Goal: Transaction & Acquisition: Download file/media

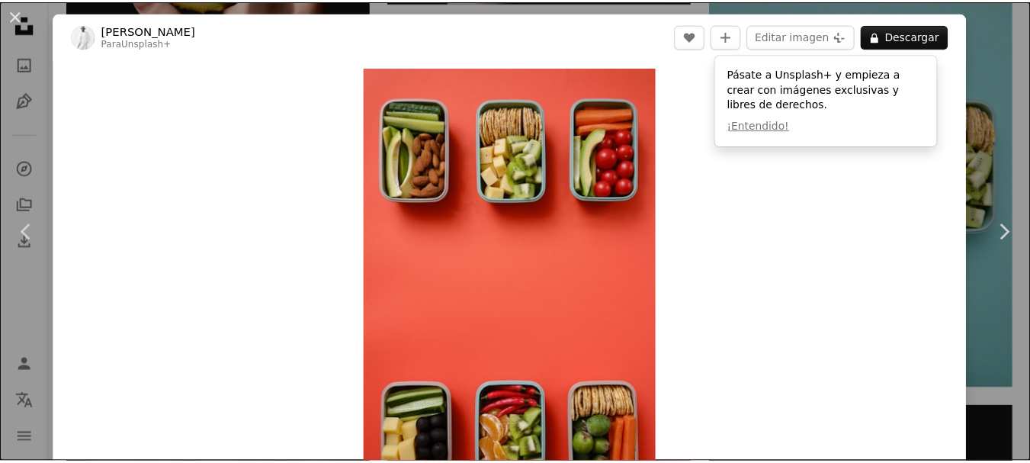
scroll to position [1061, 0]
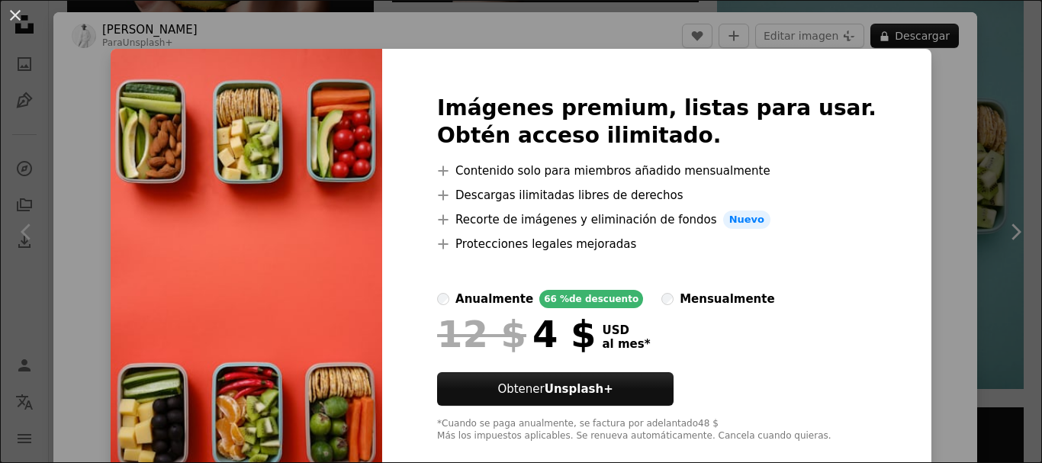
click at [976, 167] on div "An X shape Imágenes premium, listas para usar. Obtén acceso ilimitado. A plus s…" at bounding box center [521, 231] width 1042 height 463
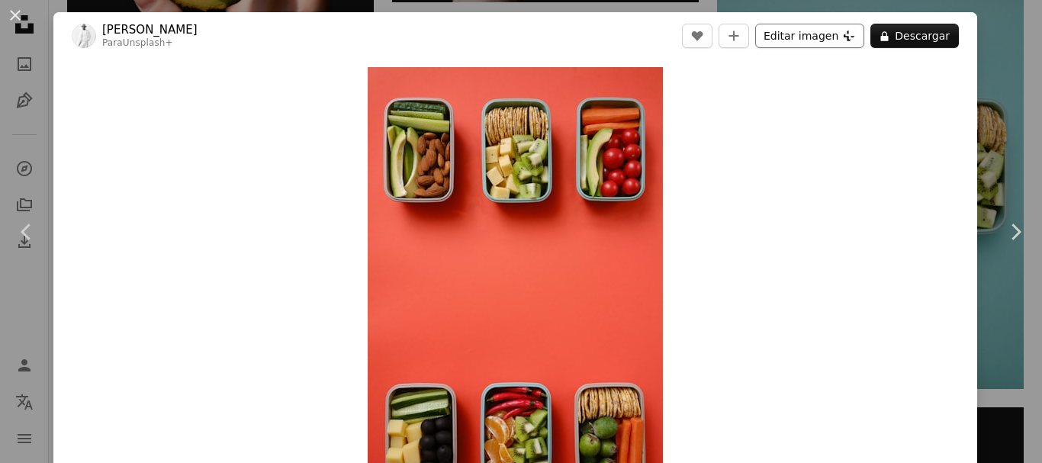
click at [843, 37] on icon "Plus sign for Unsplash+" at bounding box center [849, 36] width 12 height 12
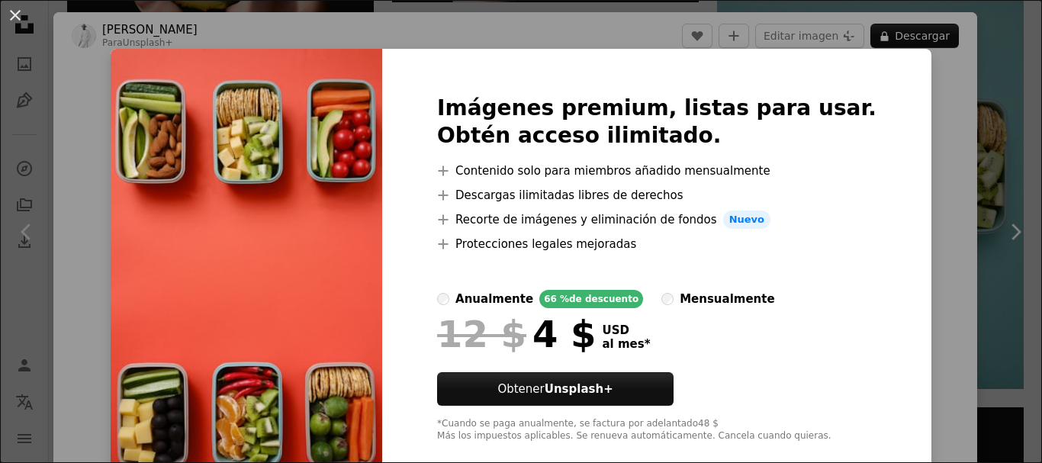
click at [969, 111] on div "An X shape Imágenes premium, listas para usar. Obtén acceso ilimitado. A plus s…" at bounding box center [521, 231] width 1042 height 463
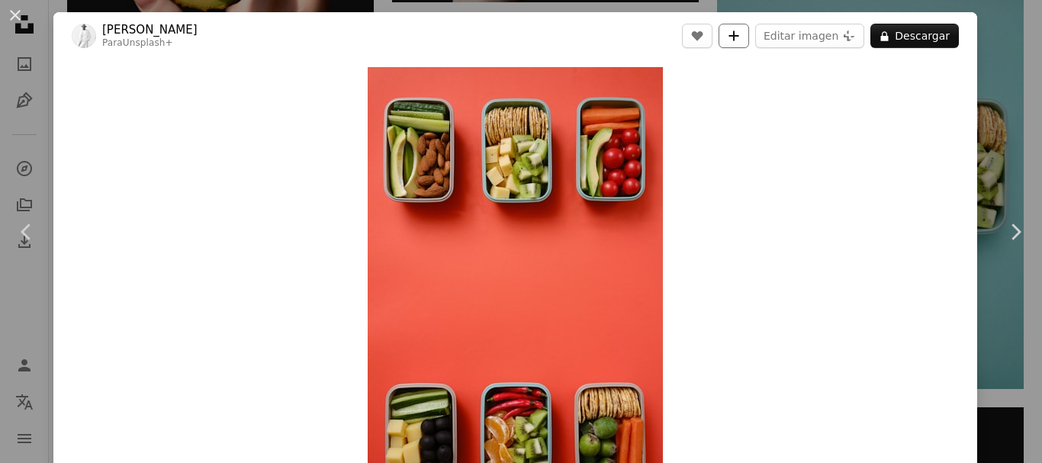
click at [737, 29] on button "A plus sign" at bounding box center [733, 36] width 31 height 24
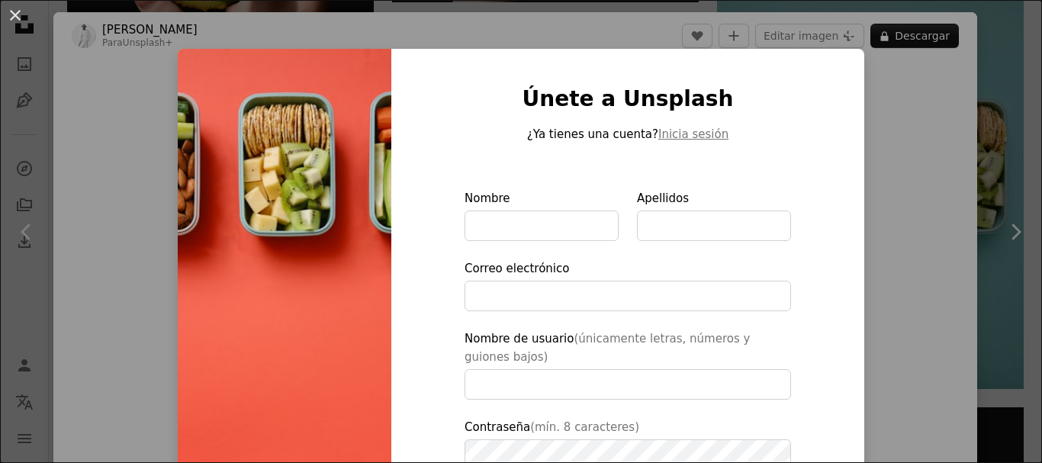
click at [955, 108] on div "An X shape Únete a Unsplash ¿Ya tienes una cuenta? Inicia sesión Nombre Apellid…" at bounding box center [521, 231] width 1042 height 463
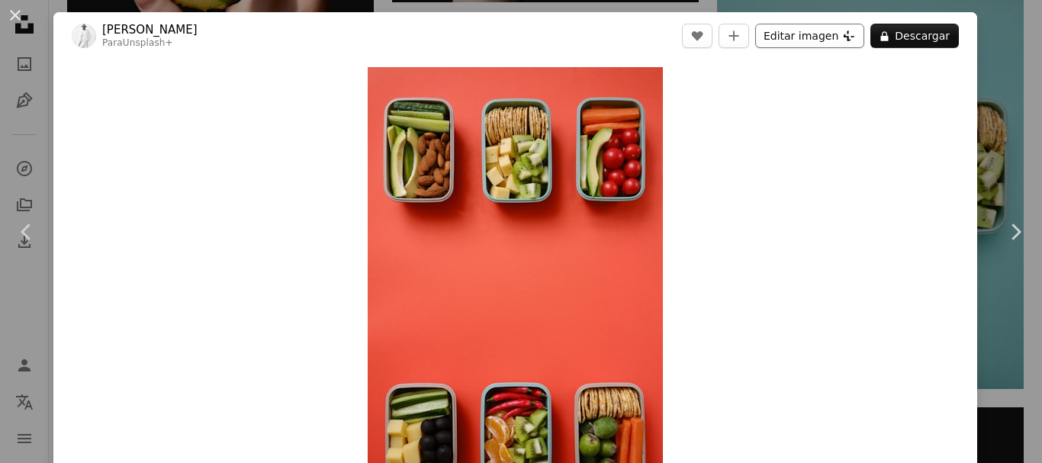
click at [845, 39] on icon "Plus sign for Unsplash+" at bounding box center [849, 36] width 12 height 12
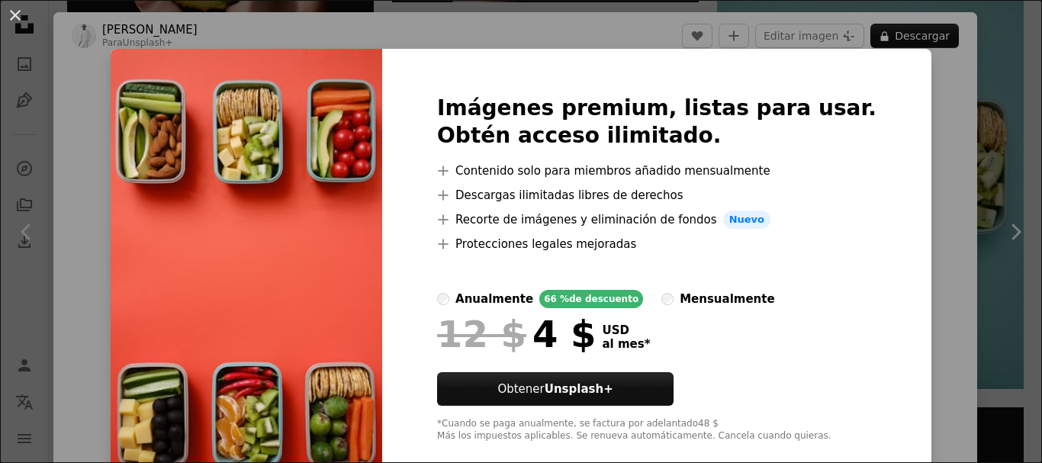
click at [991, 131] on div "An X shape Imágenes premium, listas para usar. Obtén acceso ilimitado. A plus s…" at bounding box center [521, 231] width 1042 height 463
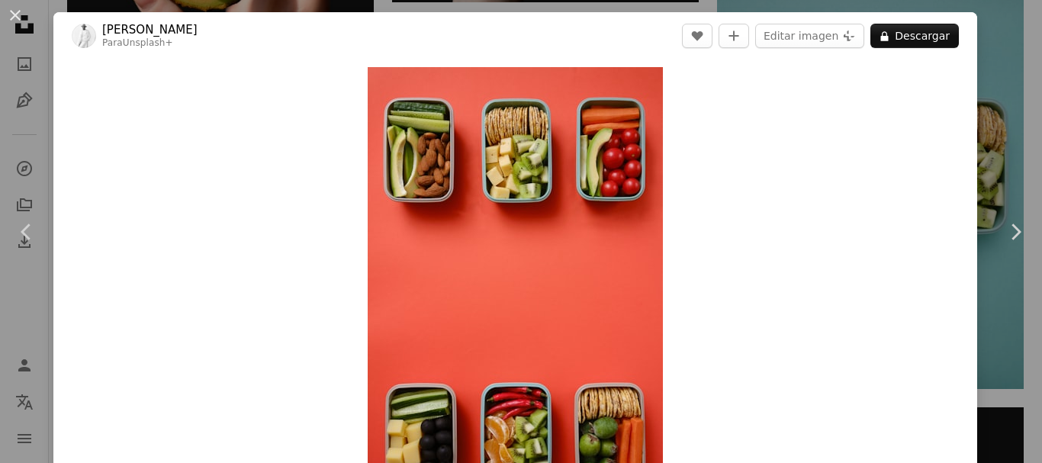
click at [1007, 59] on div "An X shape Chevron left Chevron right [PERSON_NAME] Para Unsplash+ A heart A pl…" at bounding box center [521, 231] width 1042 height 463
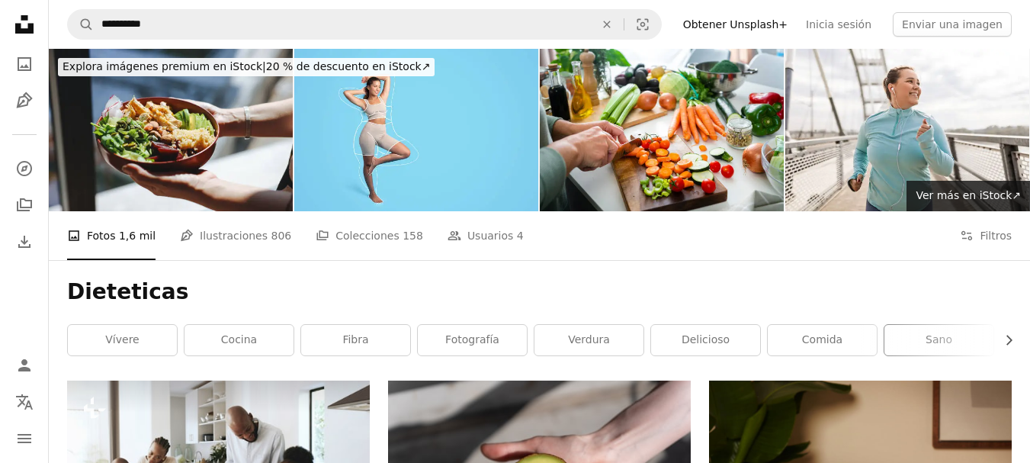
click at [927, 338] on link "sano" at bounding box center [939, 340] width 109 height 31
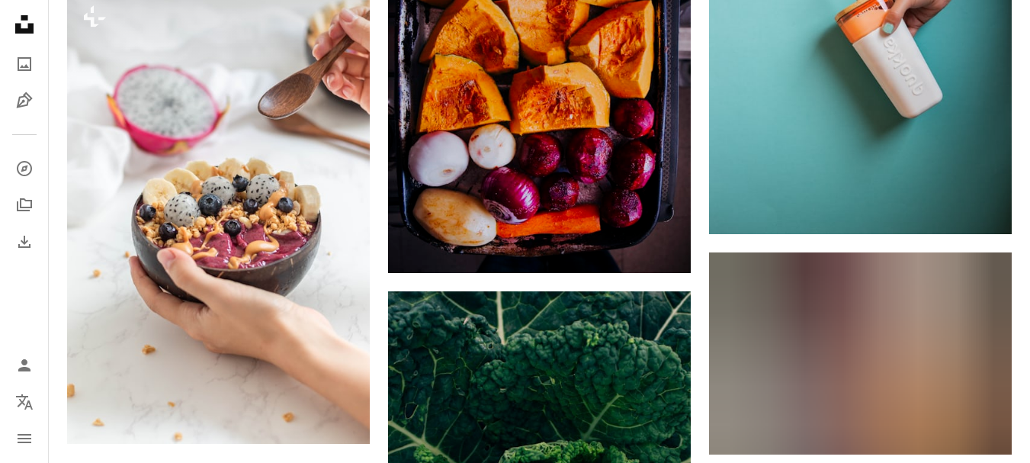
scroll to position [1989, 0]
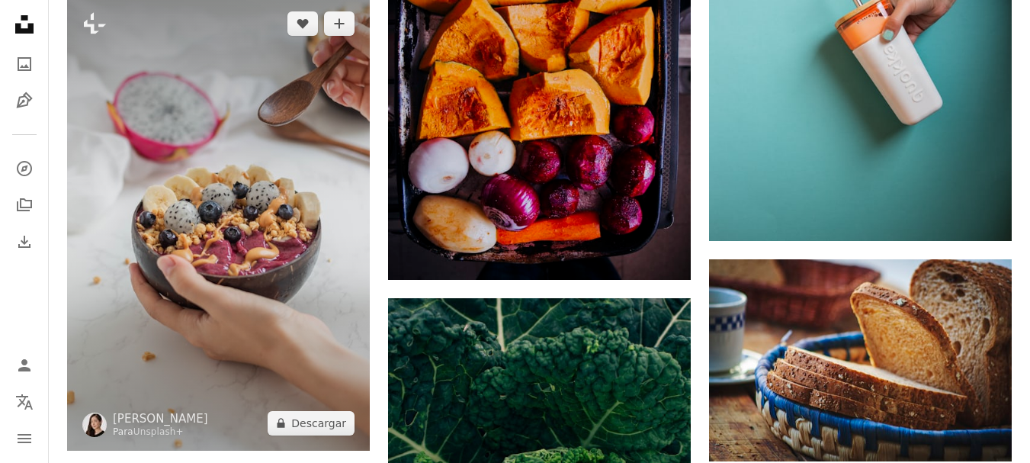
click at [259, 215] on img at bounding box center [218, 223] width 303 height 454
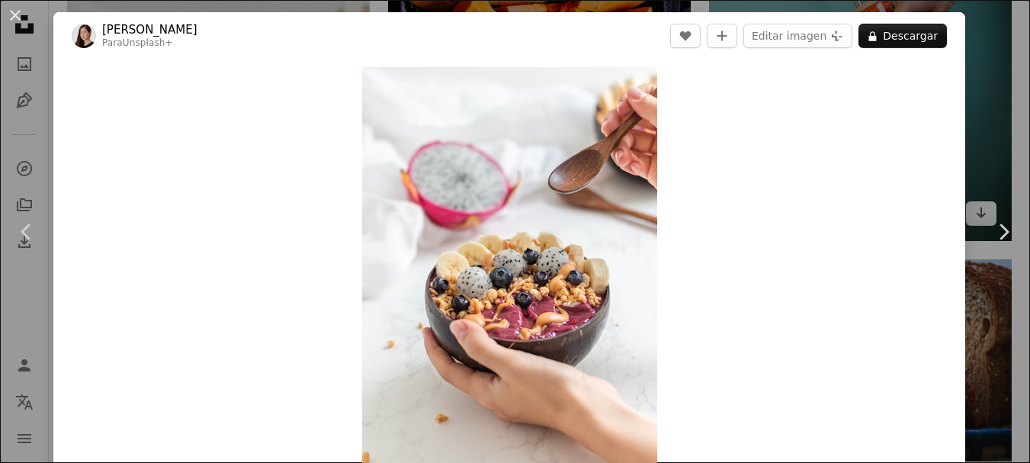
click at [1017, 52] on div "An X shape Chevron left Chevron right [PERSON_NAME] Para Unsplash+ A heart A pl…" at bounding box center [515, 231] width 1030 height 463
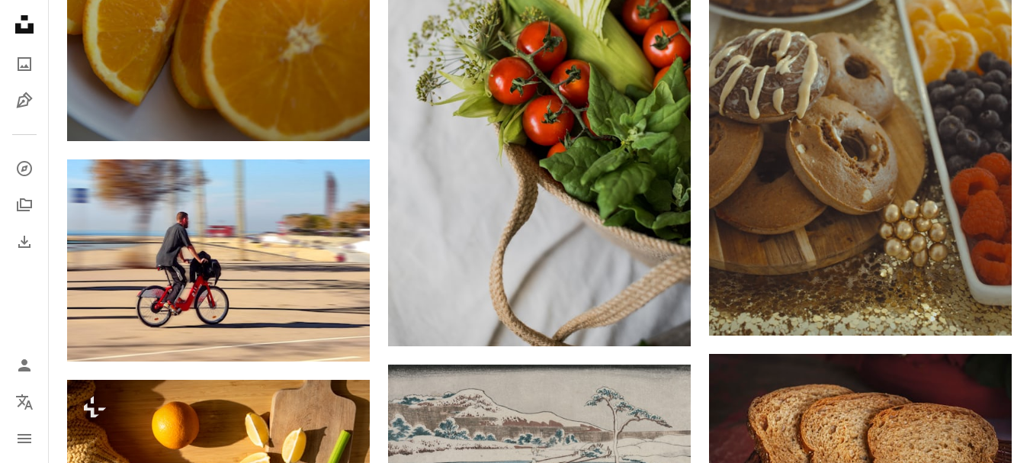
scroll to position [936, 0]
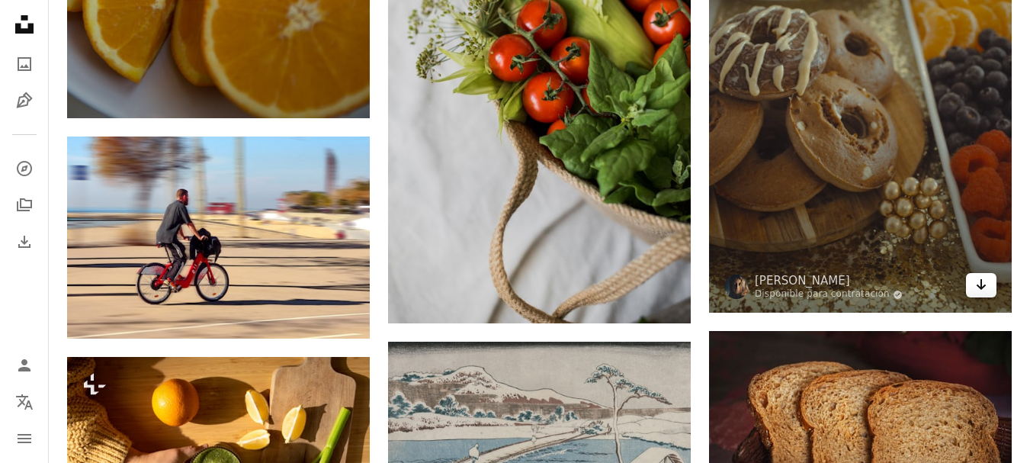
click at [984, 278] on icon "Arrow pointing down" at bounding box center [981, 284] width 12 height 18
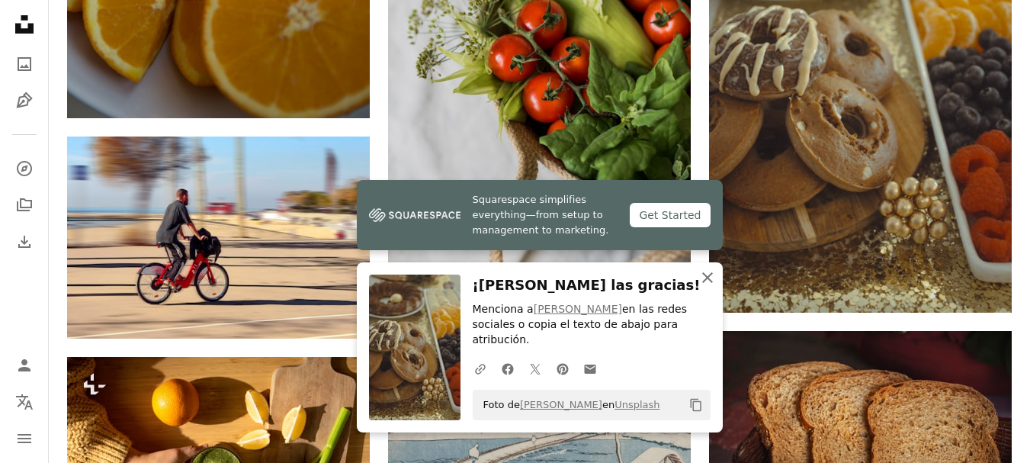
click at [711, 287] on icon "An X shape" at bounding box center [707, 277] width 18 height 18
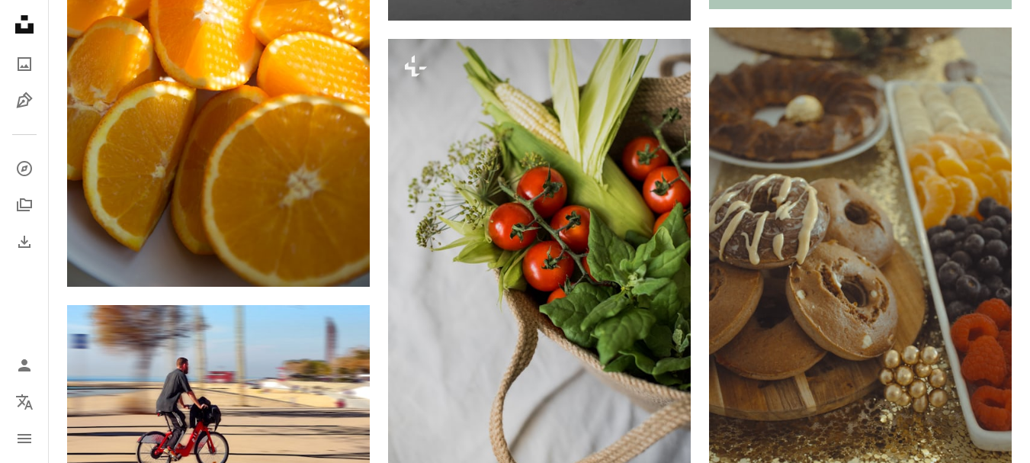
scroll to position [723, 0]
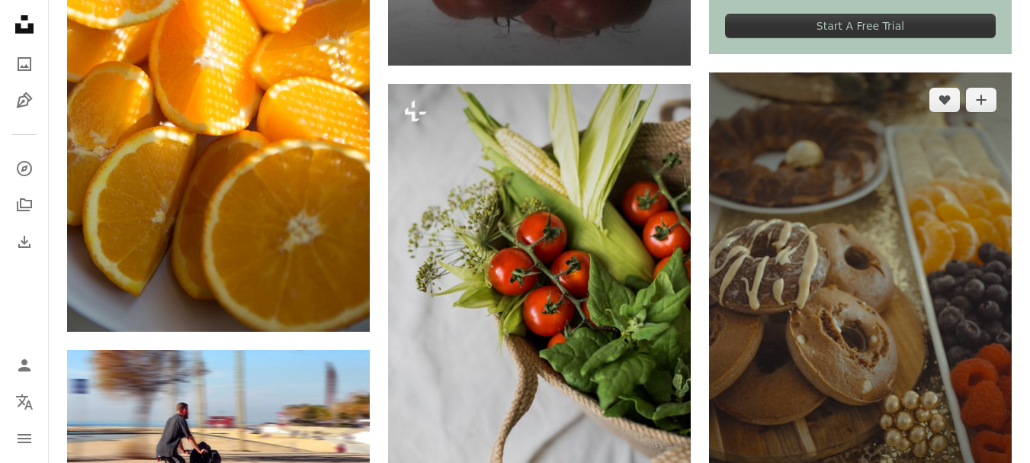
click at [916, 191] on img at bounding box center [860, 299] width 303 height 454
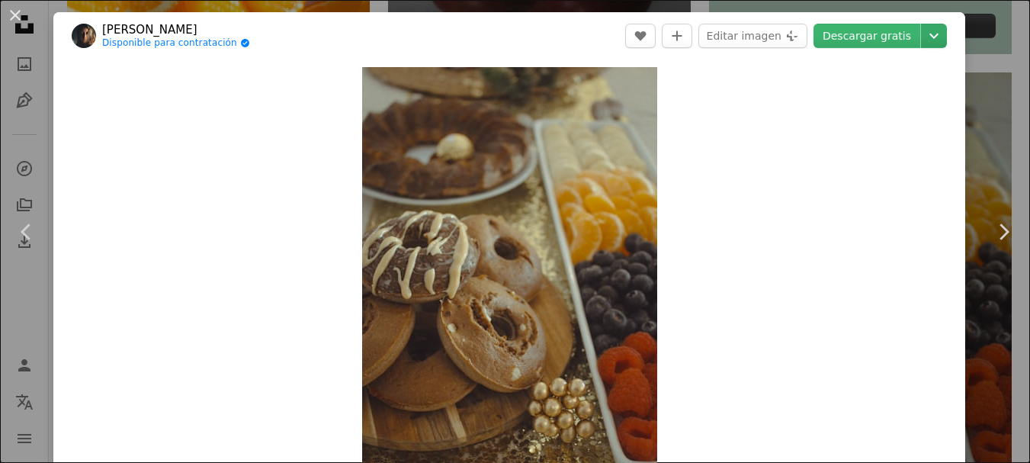
click at [939, 34] on icon "Chevron down" at bounding box center [934, 36] width 24 height 18
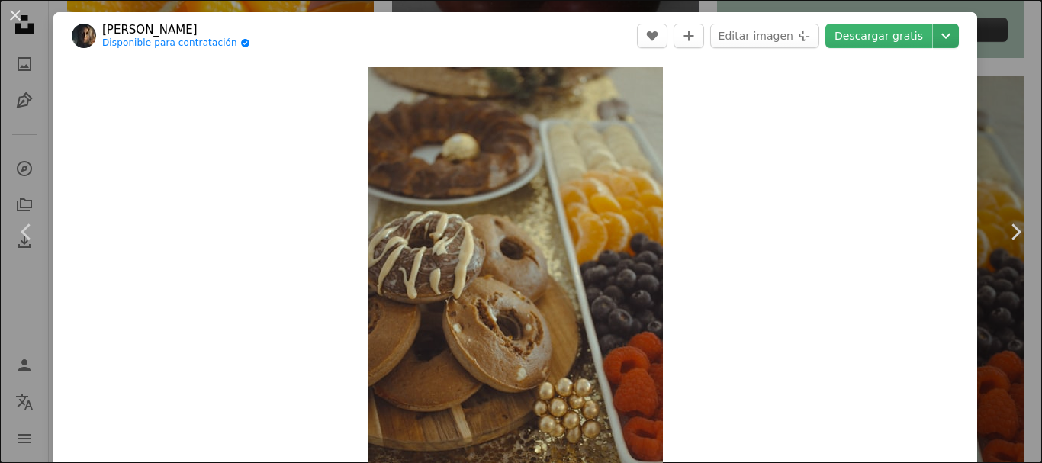
click at [933, 37] on icon "Chevron down" at bounding box center [945, 36] width 24 height 18
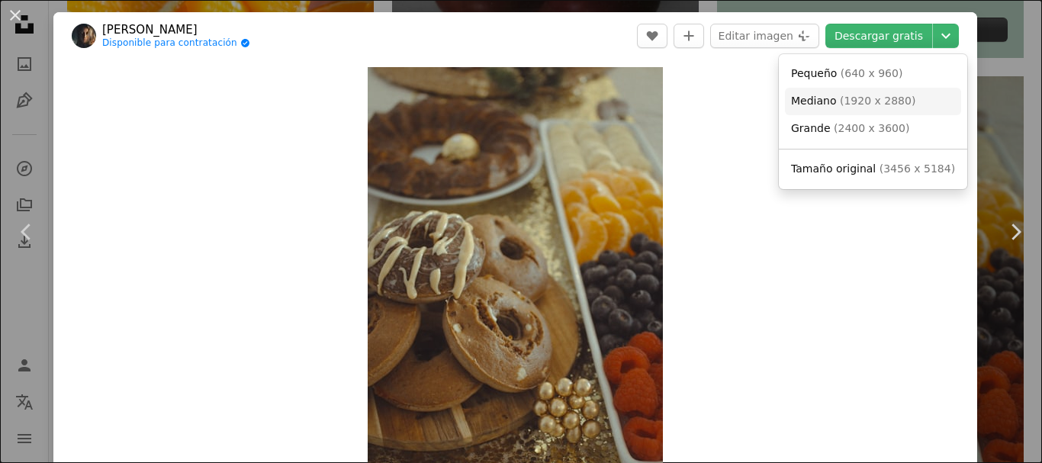
click at [856, 104] on span "( 1920 x 2880 )" at bounding box center [877, 101] width 75 height 12
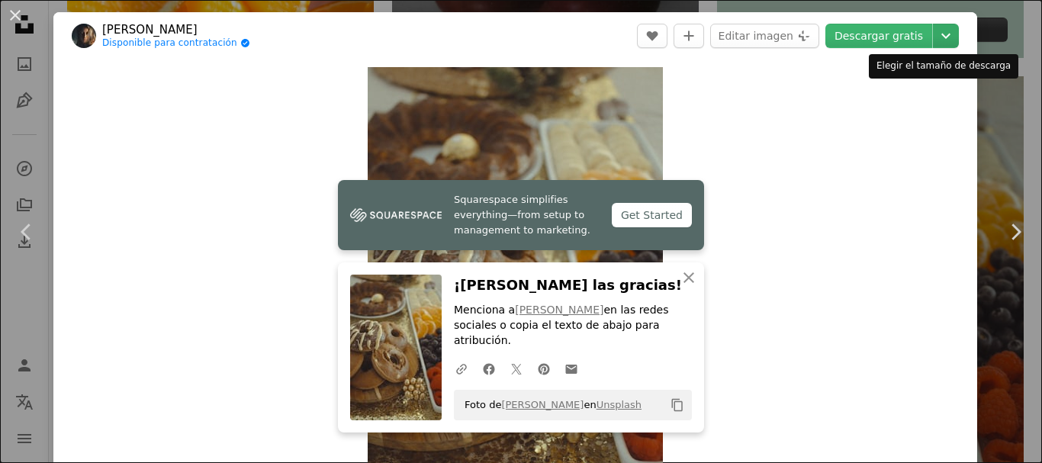
click at [941, 38] on icon "Elegir el tamaño de descarga" at bounding box center [945, 36] width 9 height 5
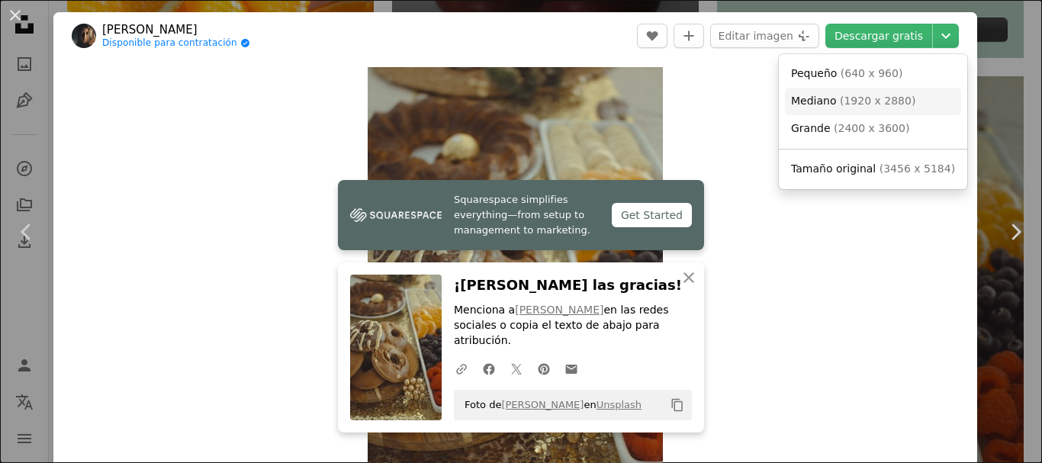
click at [817, 106] on span "Mediano" at bounding box center [814, 101] width 46 height 12
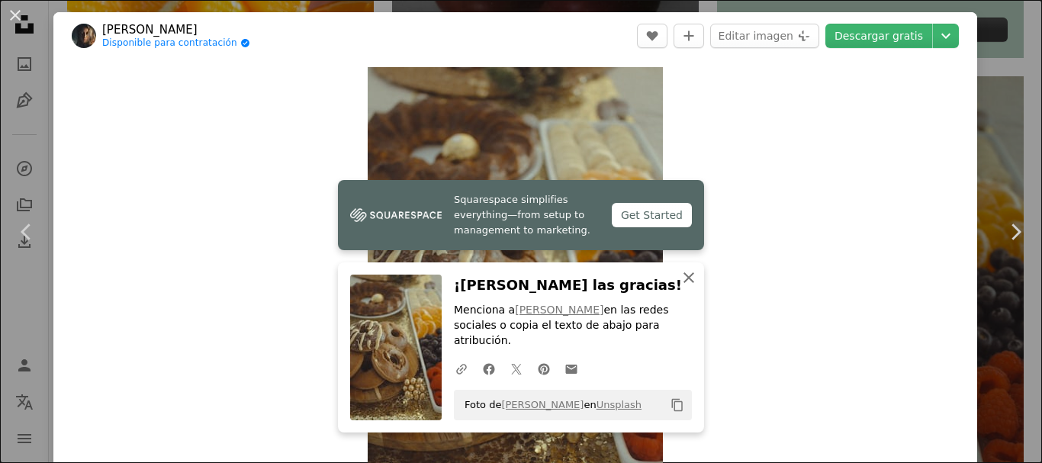
click at [679, 287] on icon "An X shape" at bounding box center [688, 277] width 18 height 18
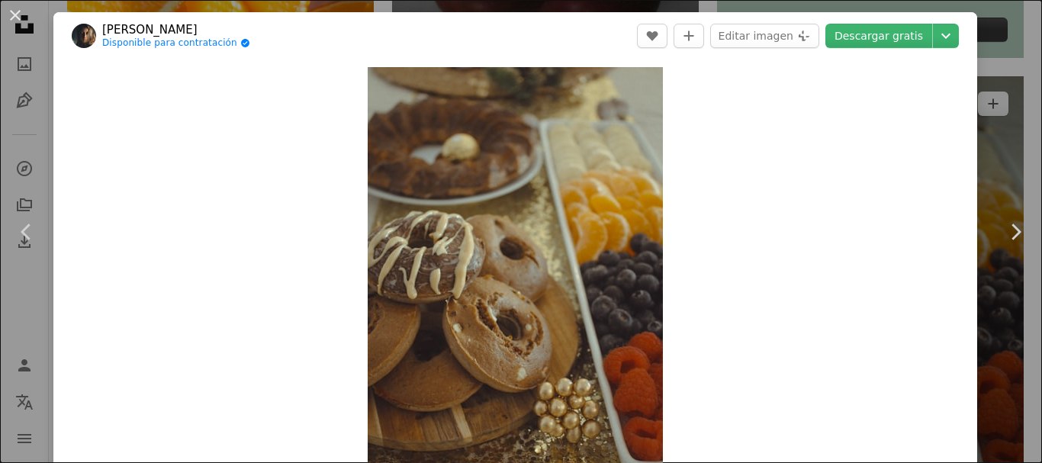
click at [978, 121] on div "An X shape Chevron left Chevron right [PERSON_NAME] Disponible para contratació…" at bounding box center [521, 231] width 1042 height 463
click at [978, 121] on img at bounding box center [870, 306] width 307 height 460
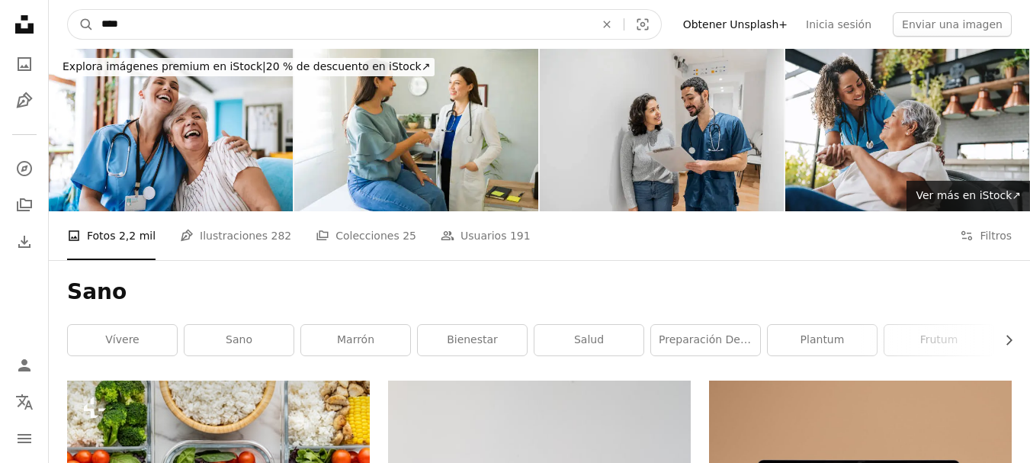
click at [416, 19] on input "****" at bounding box center [342, 24] width 496 height 29
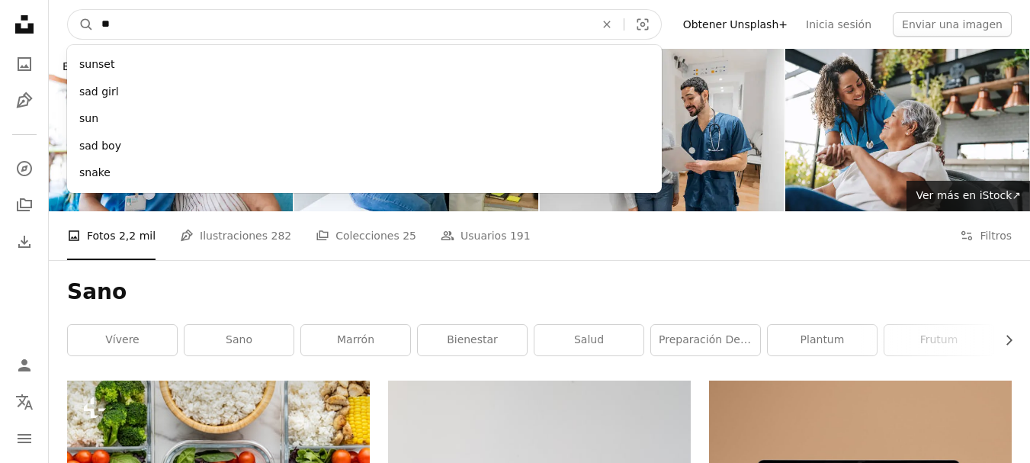
type input "*"
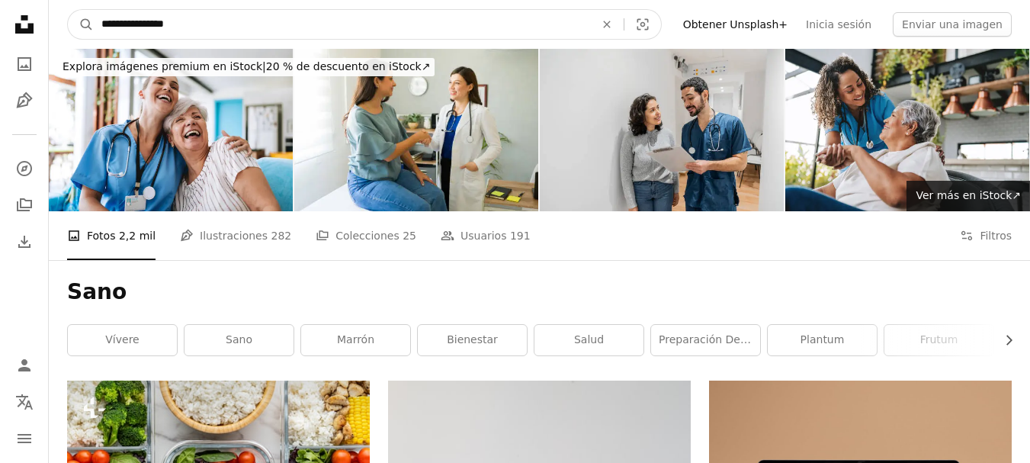
type input "**********"
click at [68, 10] on button "A magnifying glass" at bounding box center [81, 24] width 26 height 29
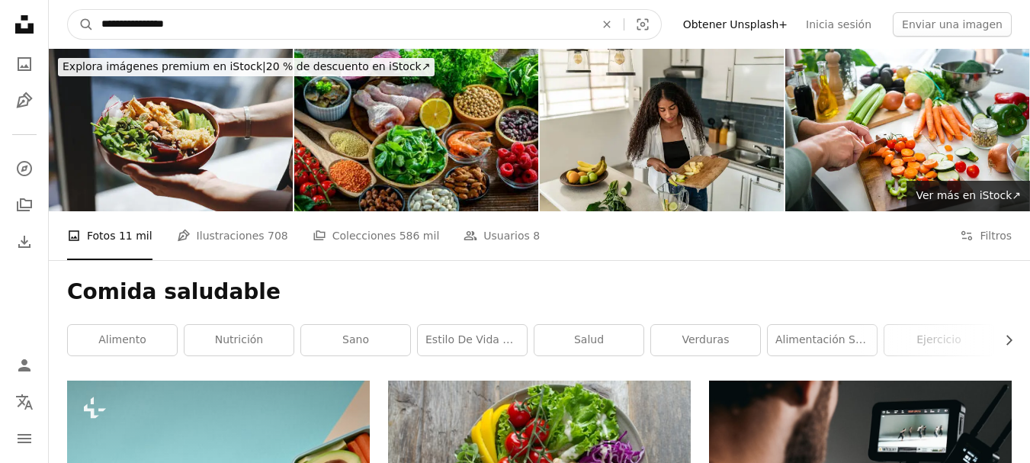
click at [342, 21] on input "**********" at bounding box center [342, 24] width 496 height 29
type input "*"
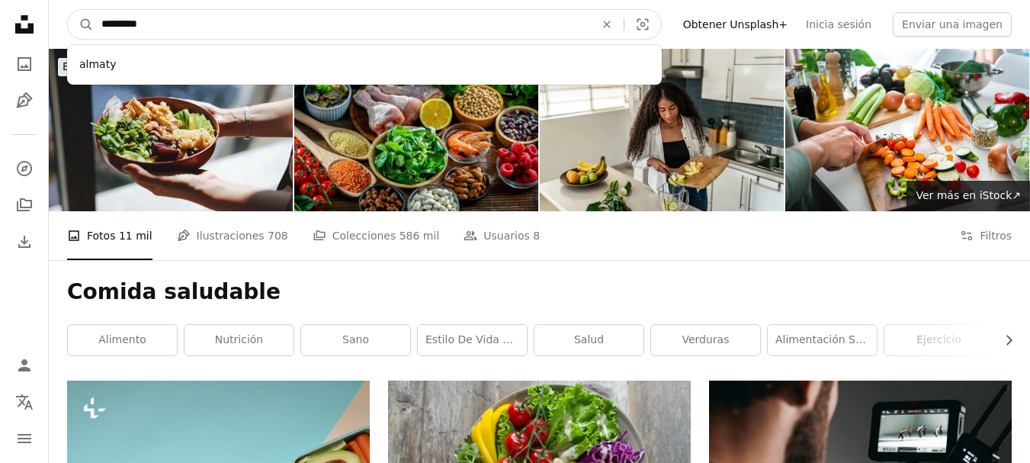
type input "*********"
click at [68, 10] on button "A magnifying glass" at bounding box center [81, 24] width 26 height 29
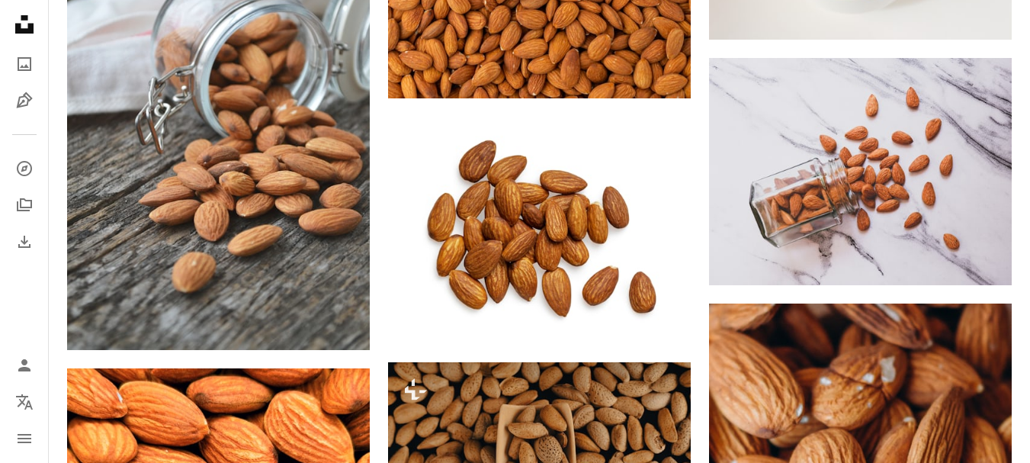
scroll to position [963, 0]
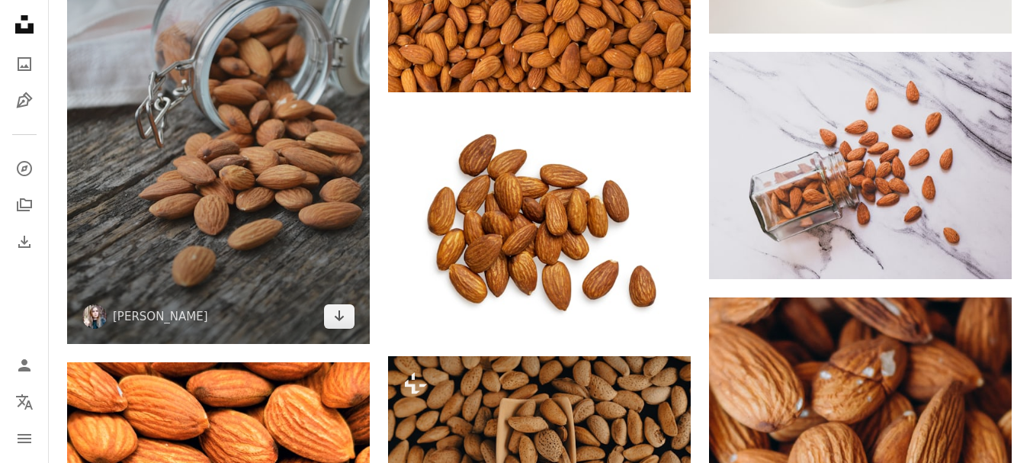
click at [274, 191] on img at bounding box center [218, 117] width 303 height 454
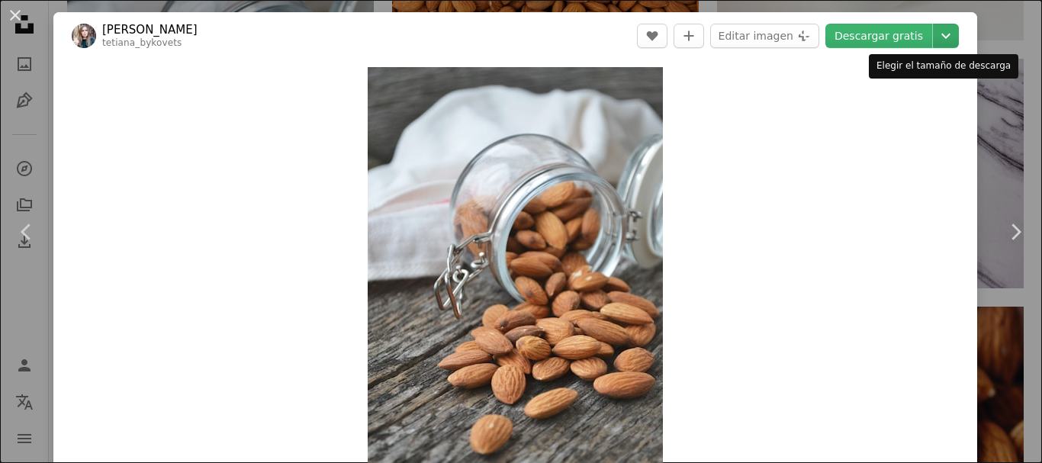
click at [933, 37] on icon "Chevron down" at bounding box center [945, 36] width 24 height 18
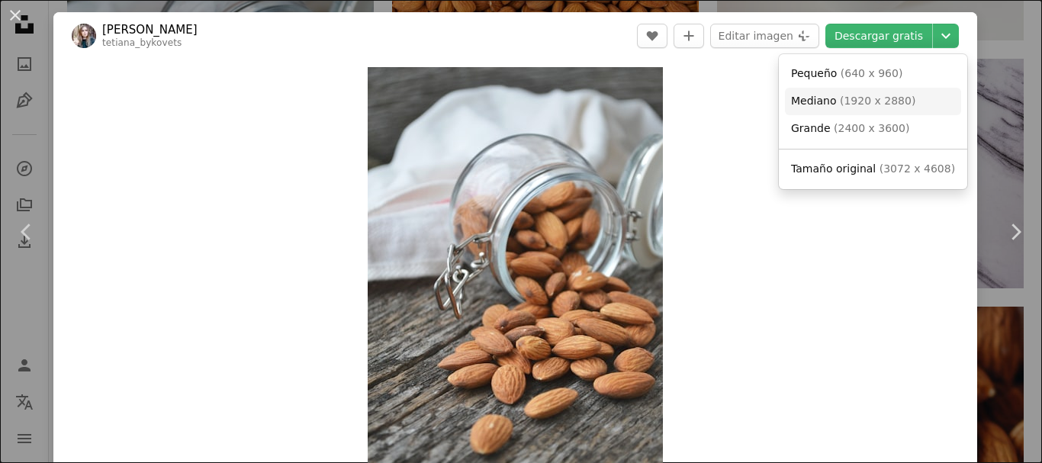
click at [856, 98] on span "( 1920 x 2880 )" at bounding box center [877, 101] width 75 height 12
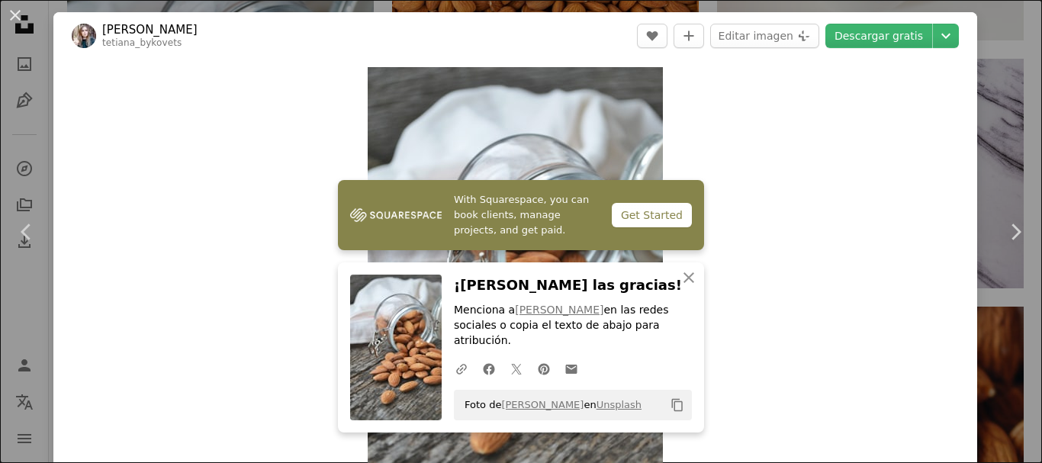
drag, startPoint x: 1000, startPoint y: 92, endPoint x: 1034, endPoint y: 99, distance: 34.2
click at [1000, 92] on div "An X shape Chevron left Chevron right With Squarespace, you can book clients, m…" at bounding box center [521, 231] width 1042 height 463
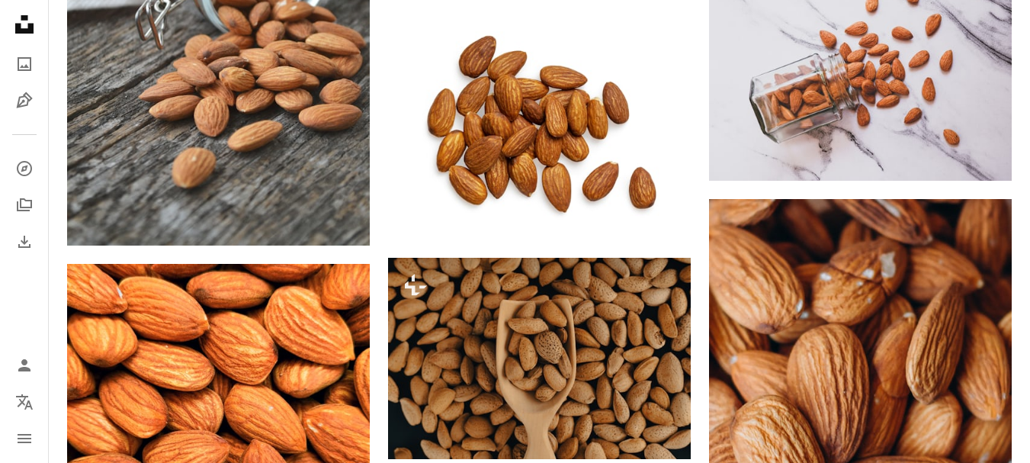
scroll to position [1068, 0]
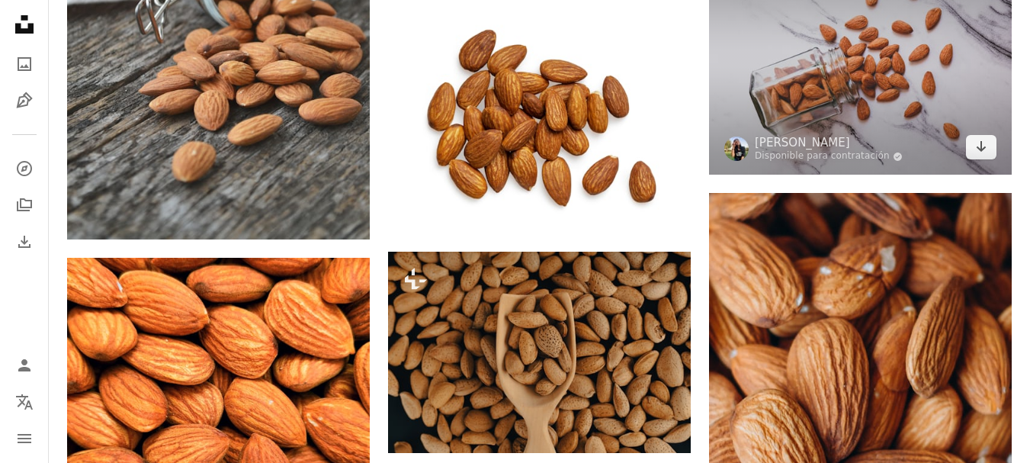
click at [930, 87] on img at bounding box center [860, 60] width 303 height 227
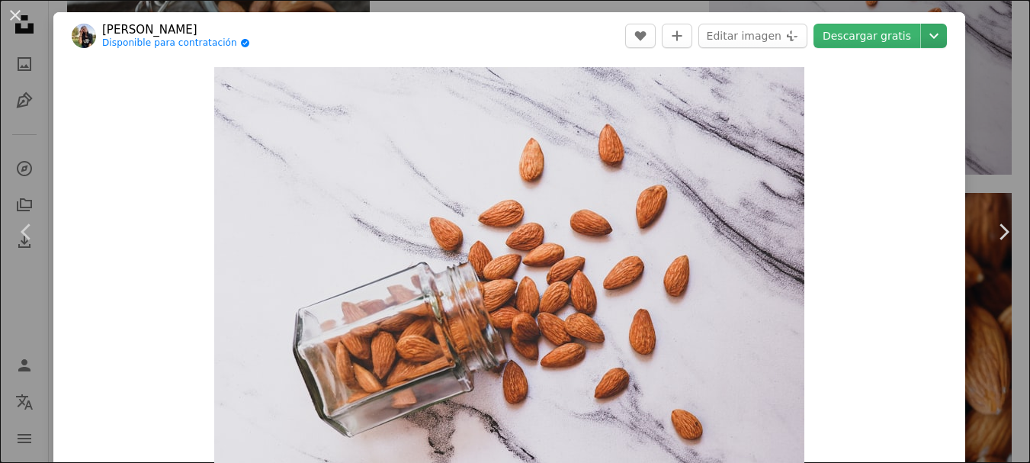
click at [942, 36] on icon "Chevron down" at bounding box center [934, 36] width 24 height 18
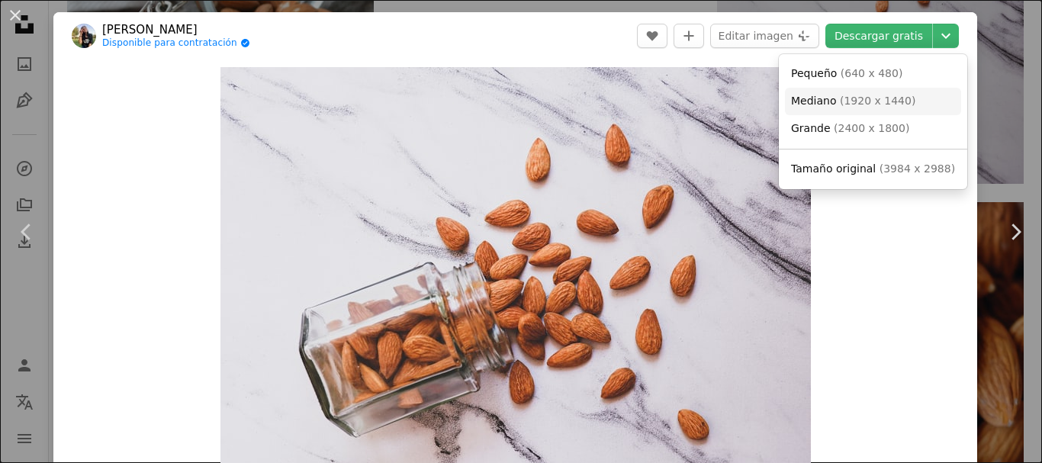
click at [855, 103] on span "( 1920 x 1440 )" at bounding box center [877, 101] width 75 height 12
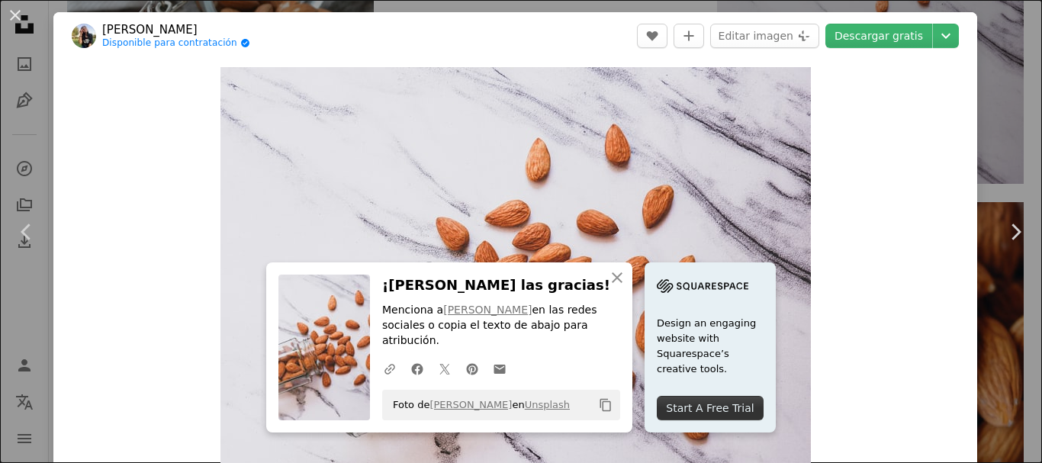
click at [24, 7] on button "An X shape" at bounding box center [15, 15] width 18 height 18
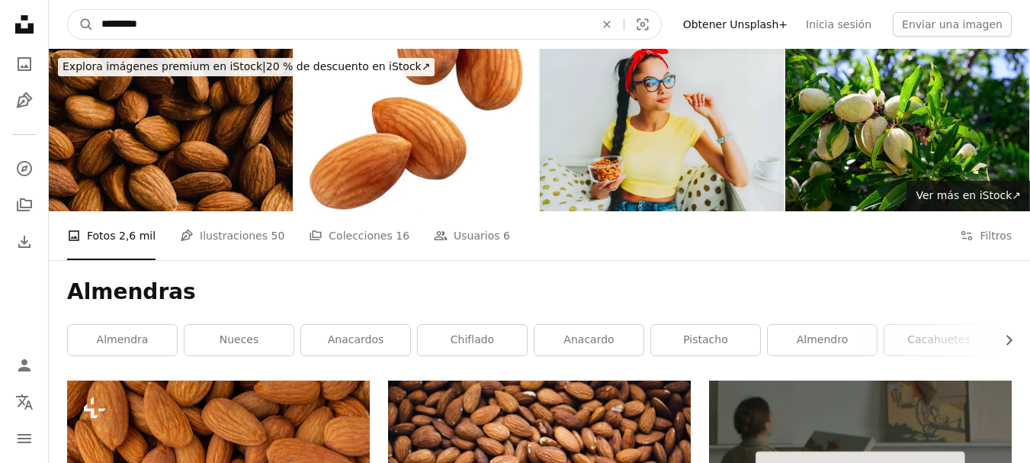
click at [464, 28] on input "*********" at bounding box center [342, 24] width 496 height 29
type input "*******"
click at [68, 10] on button "A magnifying glass" at bounding box center [81, 24] width 26 height 29
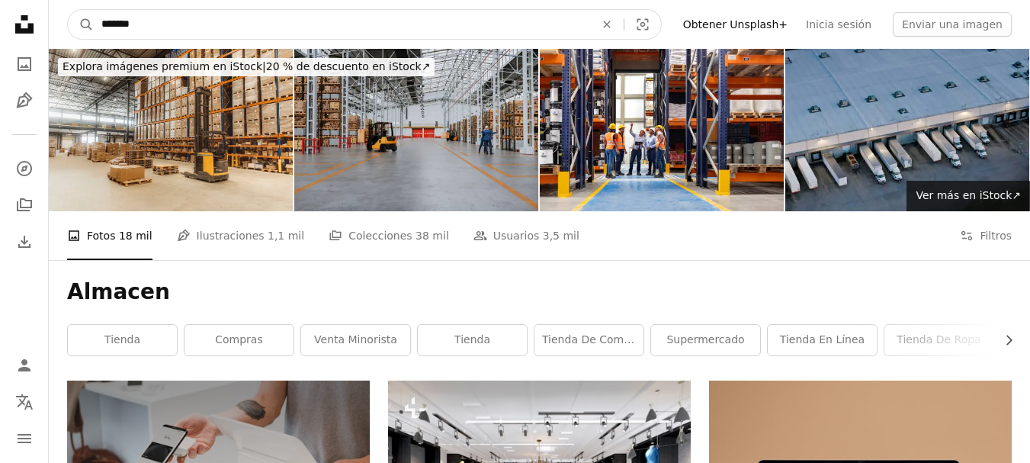
click at [288, 15] on input "*******" at bounding box center [342, 24] width 496 height 29
type input "*"
type input "**********"
click at [68, 10] on button "A magnifying glass" at bounding box center [81, 24] width 26 height 29
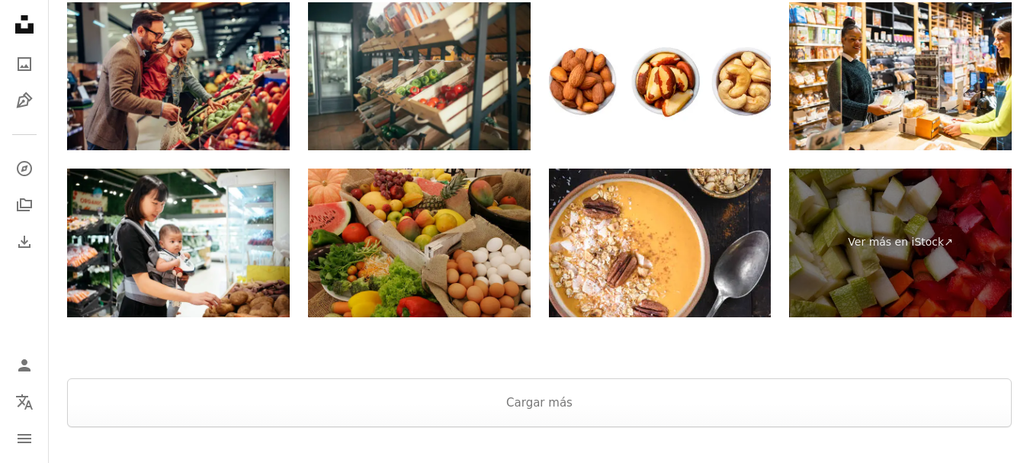
scroll to position [2658, 0]
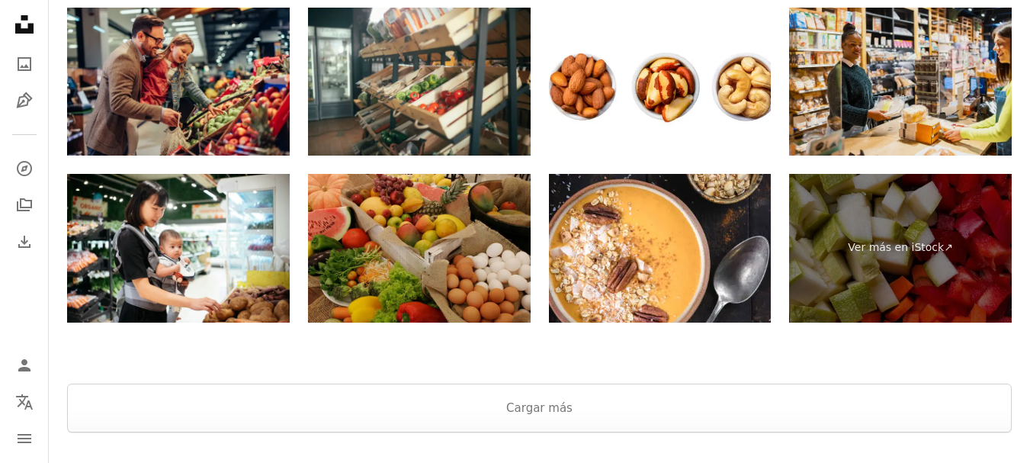
click at [951, 95] on img at bounding box center [900, 82] width 223 height 149
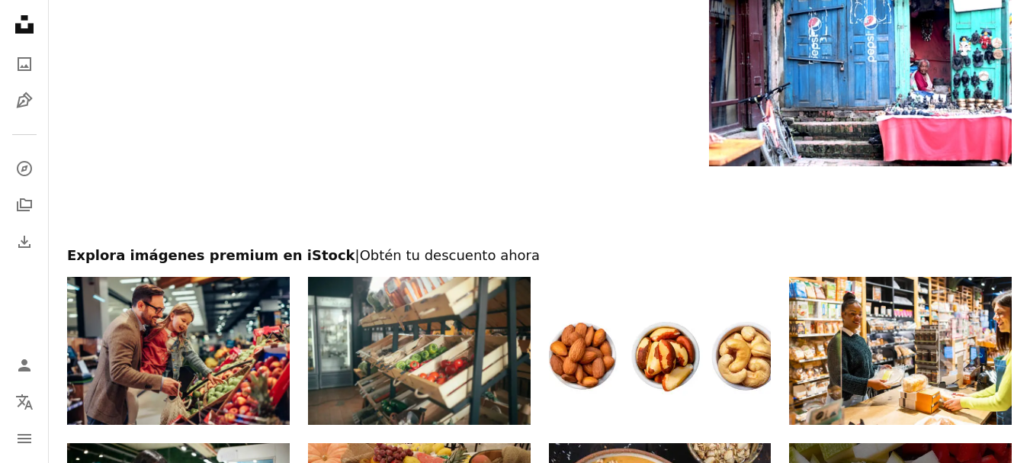
scroll to position [0, 0]
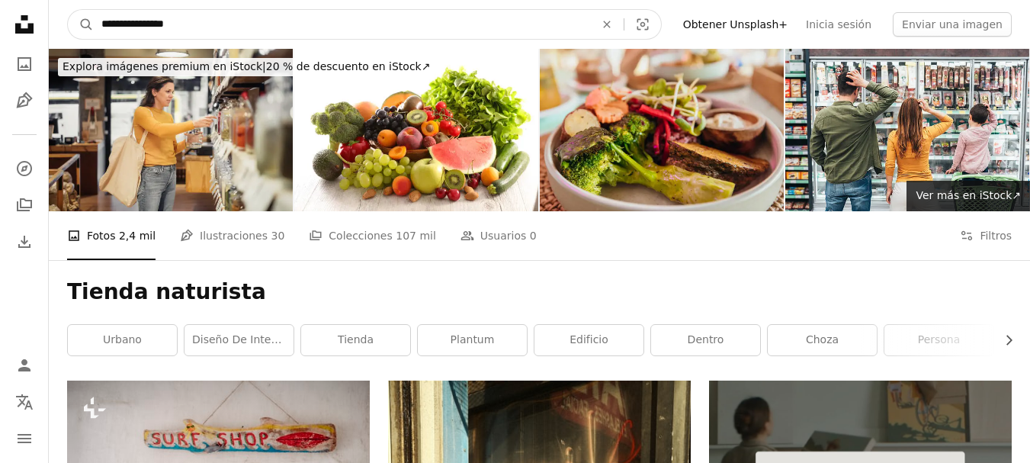
click at [255, 22] on input "**********" at bounding box center [342, 24] width 496 height 29
type input "*"
type input "*****"
click at [68, 10] on button "A magnifying glass" at bounding box center [81, 24] width 26 height 29
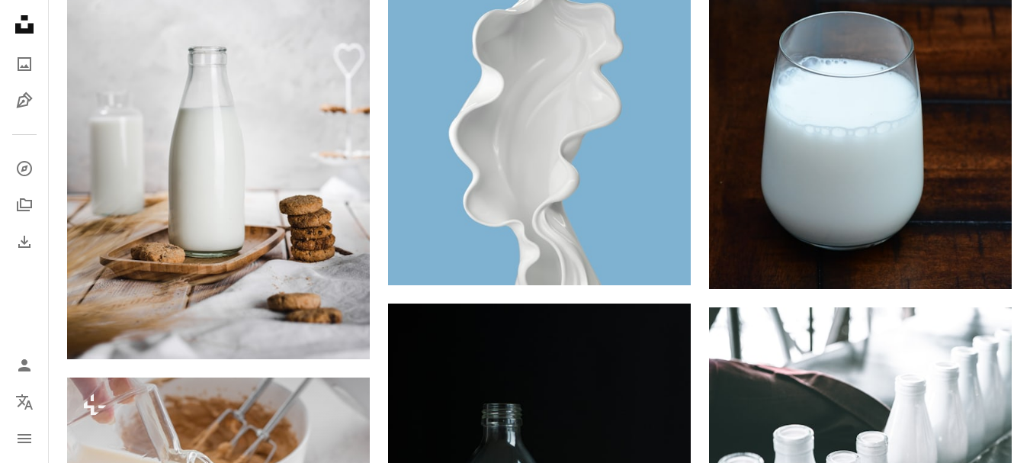
scroll to position [1174, 0]
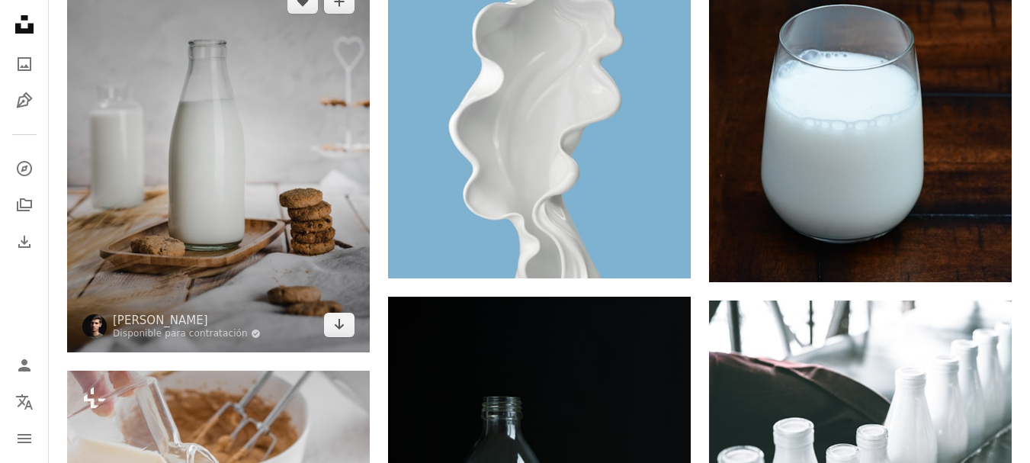
click at [223, 94] on img at bounding box center [218, 163] width 303 height 378
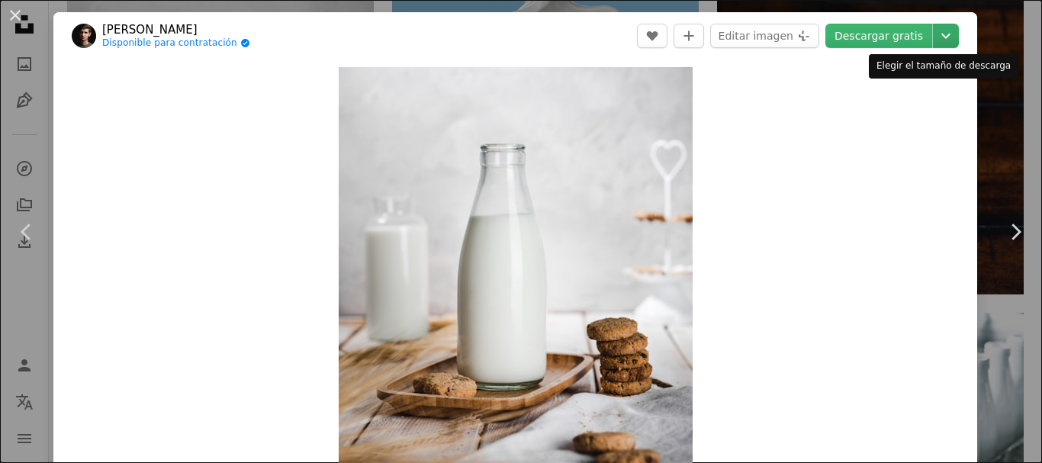
click at [933, 41] on icon "Chevron down" at bounding box center [945, 36] width 24 height 18
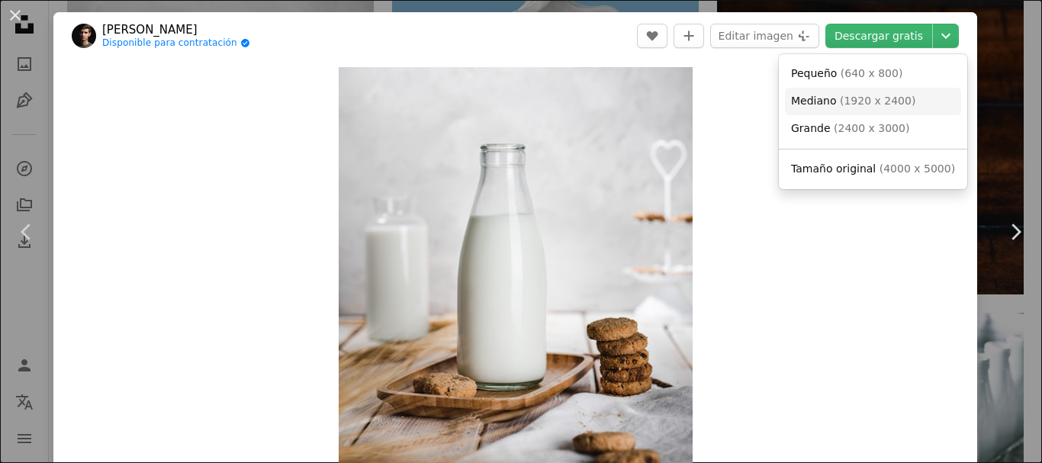
click at [840, 98] on span "( 1920 x 2400 )" at bounding box center [877, 101] width 75 height 12
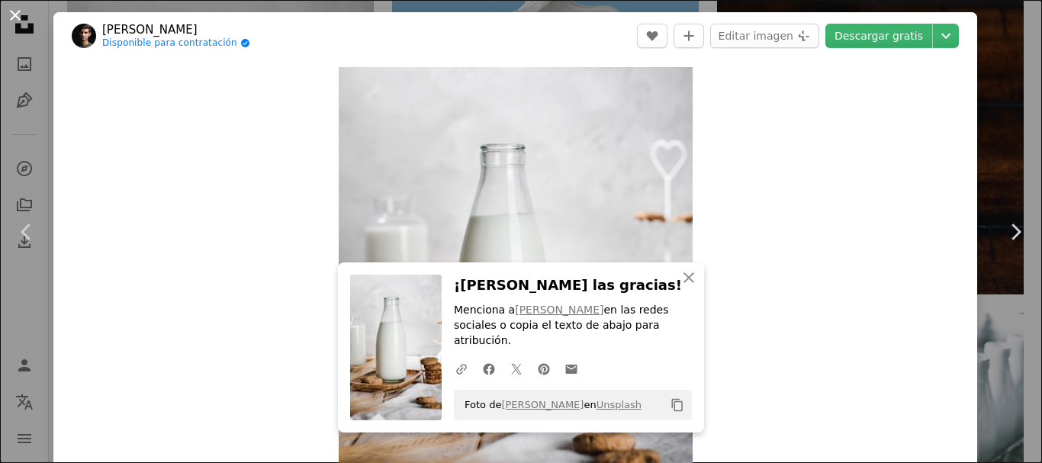
click at [9, 8] on button "An X shape" at bounding box center [15, 15] width 18 height 18
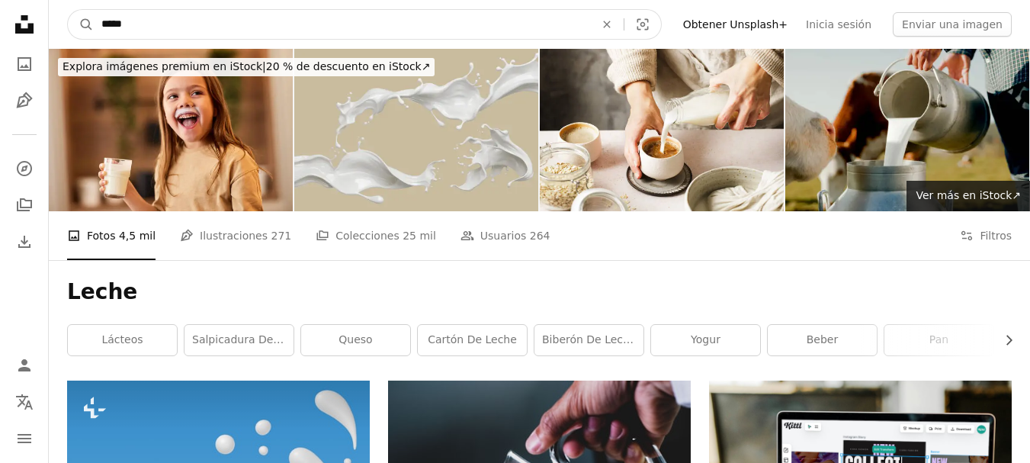
click at [240, 16] on input "*****" at bounding box center [342, 24] width 496 height 29
type input "*"
type input "**********"
click at [68, 10] on button "A magnifying glass" at bounding box center [81, 24] width 26 height 29
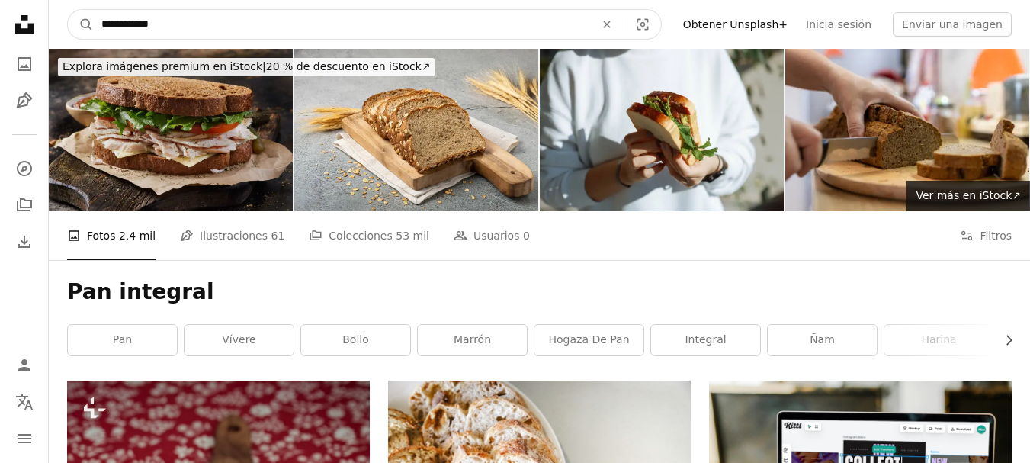
click at [478, 17] on input "**********" at bounding box center [342, 24] width 496 height 29
type input "*"
type input "********"
click at [68, 10] on button "A magnifying glass" at bounding box center [81, 24] width 26 height 29
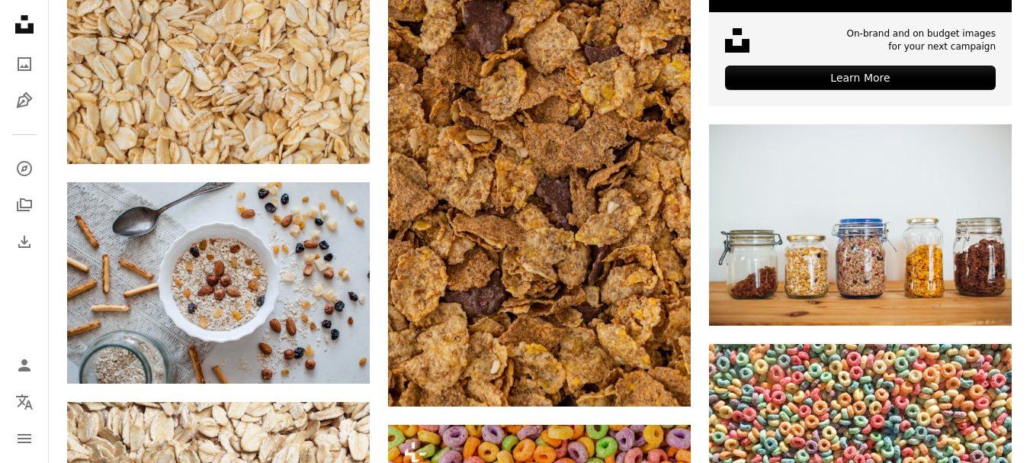
scroll to position [664, 0]
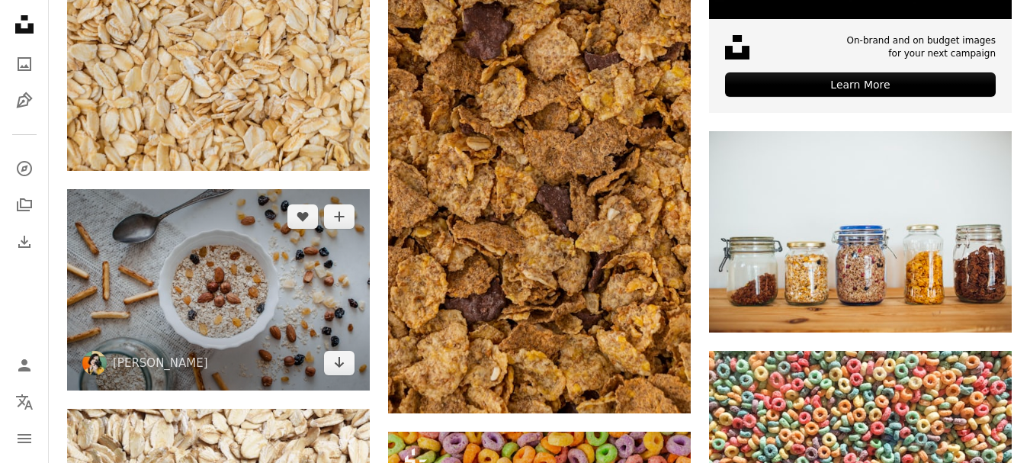
click at [267, 305] on img at bounding box center [218, 289] width 303 height 201
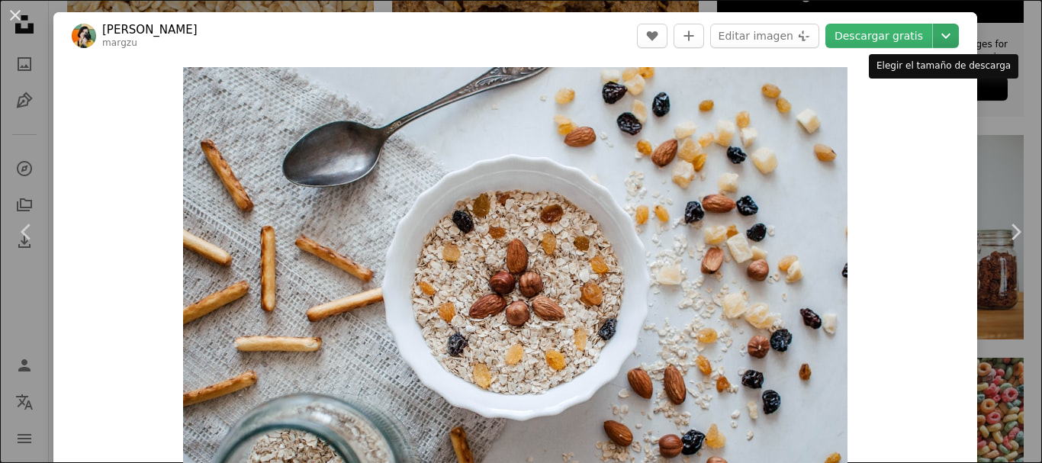
click at [935, 40] on icon "Chevron down" at bounding box center [945, 36] width 24 height 18
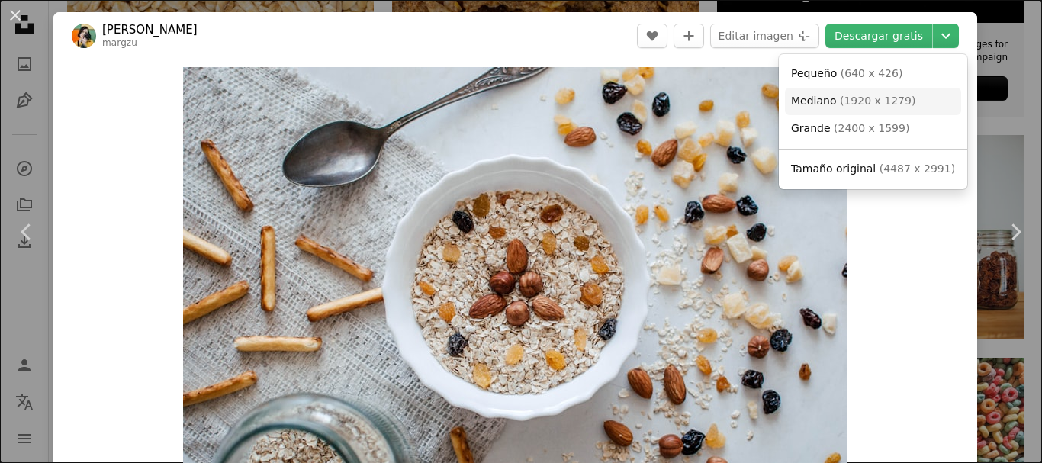
click at [814, 101] on span "Mediano" at bounding box center [814, 101] width 46 height 12
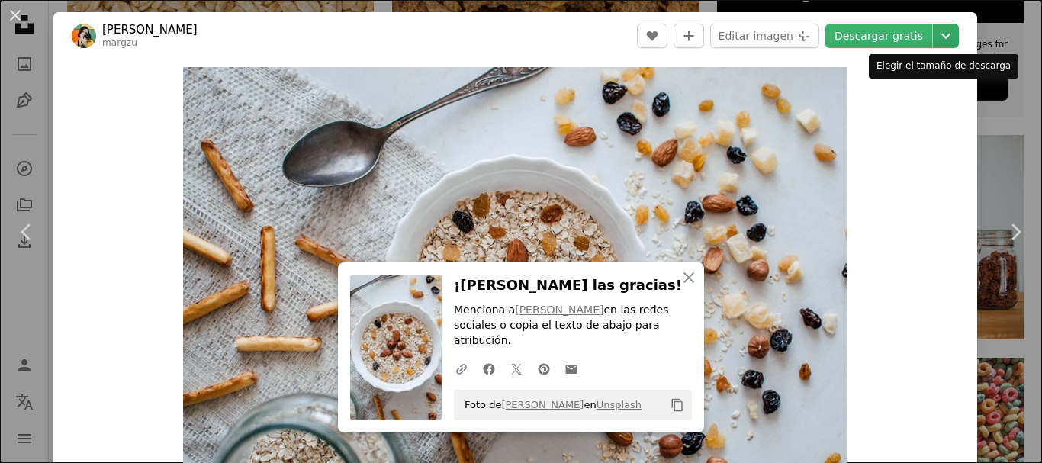
click at [936, 43] on icon "Chevron down" at bounding box center [945, 36] width 24 height 18
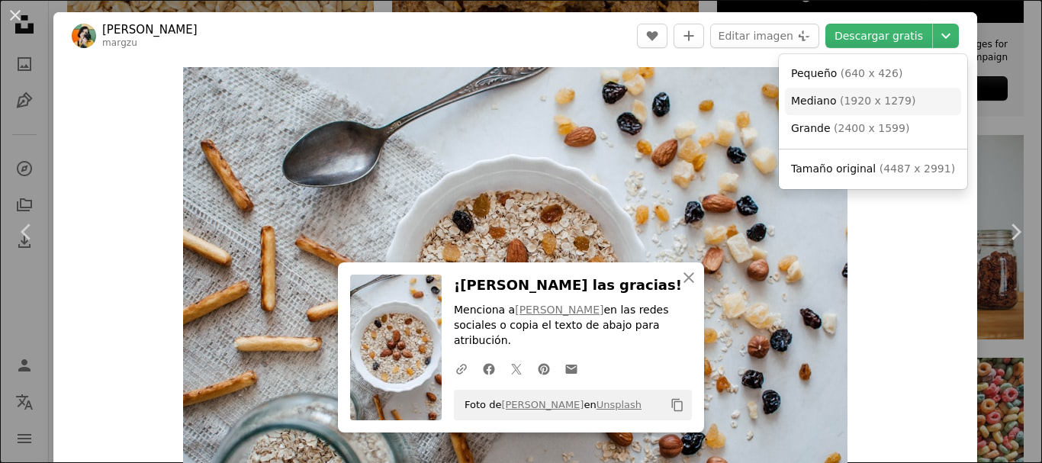
click at [818, 106] on span "Mediano" at bounding box center [814, 101] width 46 height 12
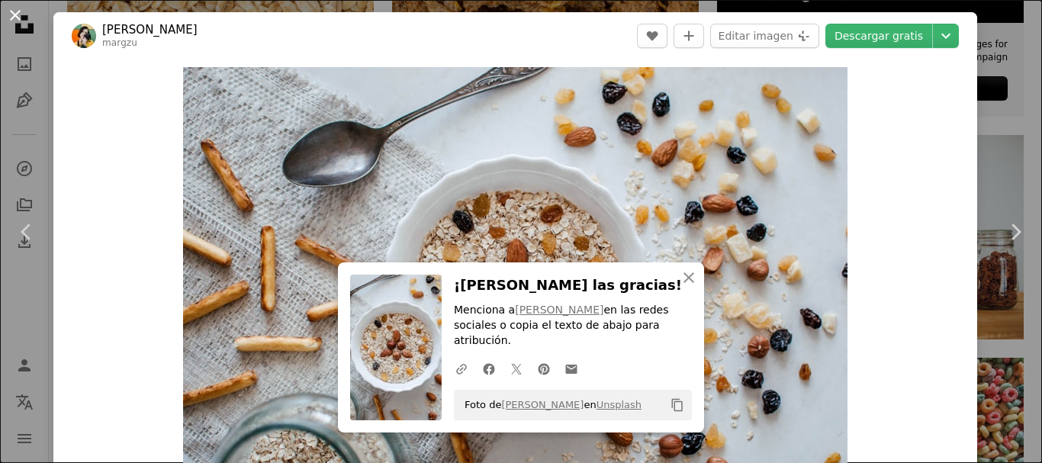
click at [17, 12] on button "An X shape" at bounding box center [15, 15] width 18 height 18
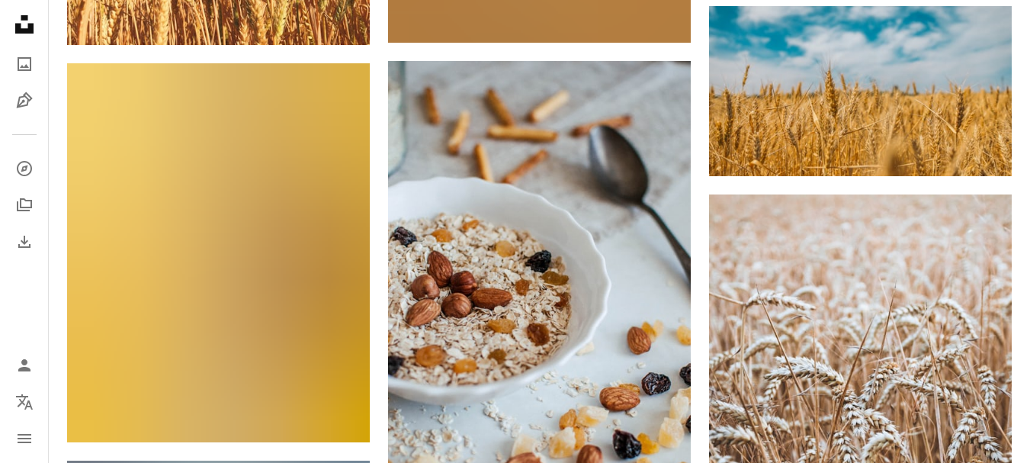
scroll to position [1746, 0]
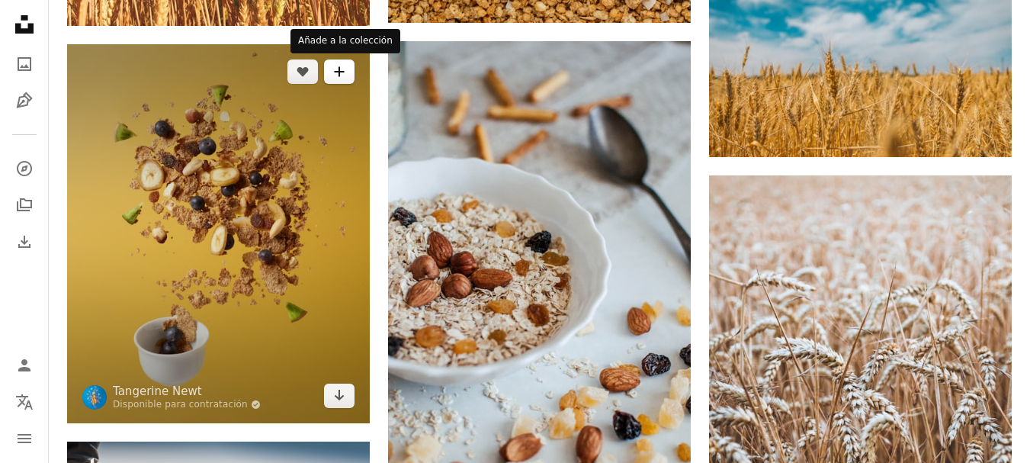
click at [342, 67] on icon "A plus sign" at bounding box center [339, 72] width 12 height 12
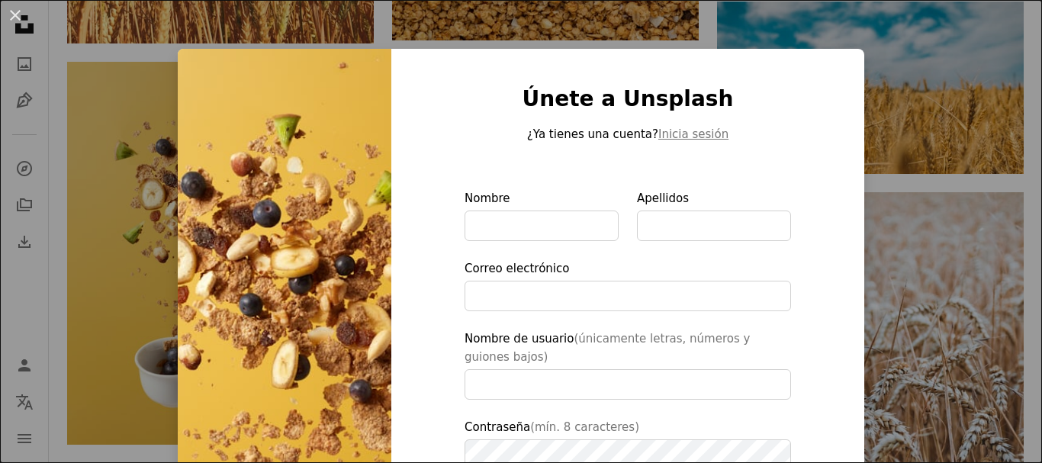
click at [63, 81] on div "An X shape Únete a Unsplash ¿Ya tienes una cuenta? Inicia sesión Nombre Apellid…" at bounding box center [521, 231] width 1042 height 463
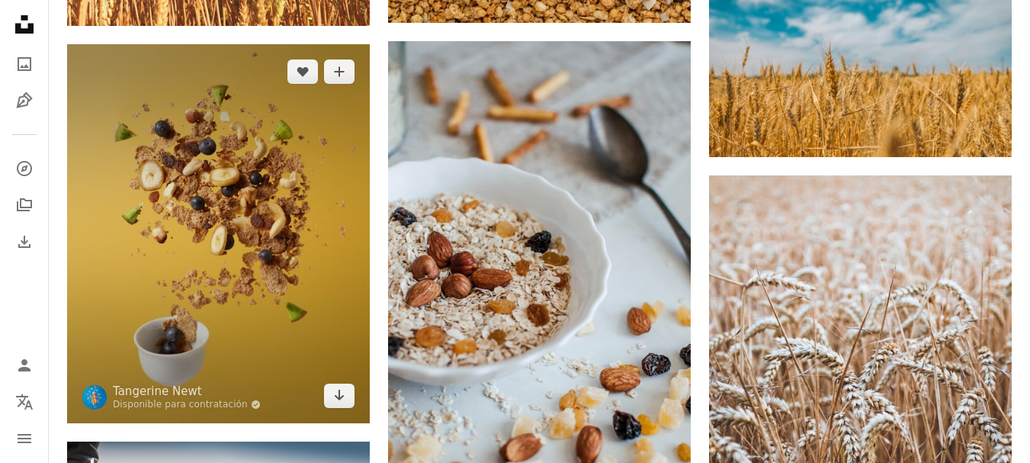
click at [223, 136] on img at bounding box center [218, 233] width 303 height 378
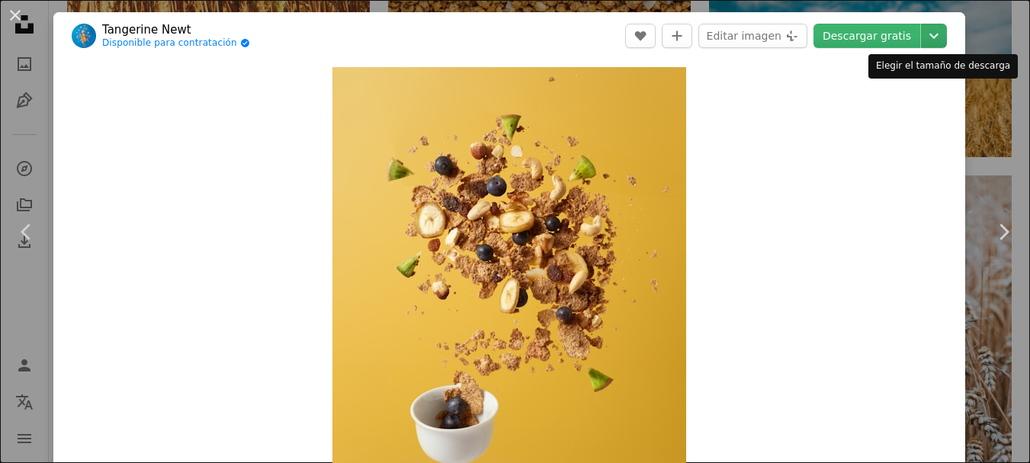
click at [934, 38] on icon "Elegir el tamaño de descarga" at bounding box center [934, 36] width 9 height 5
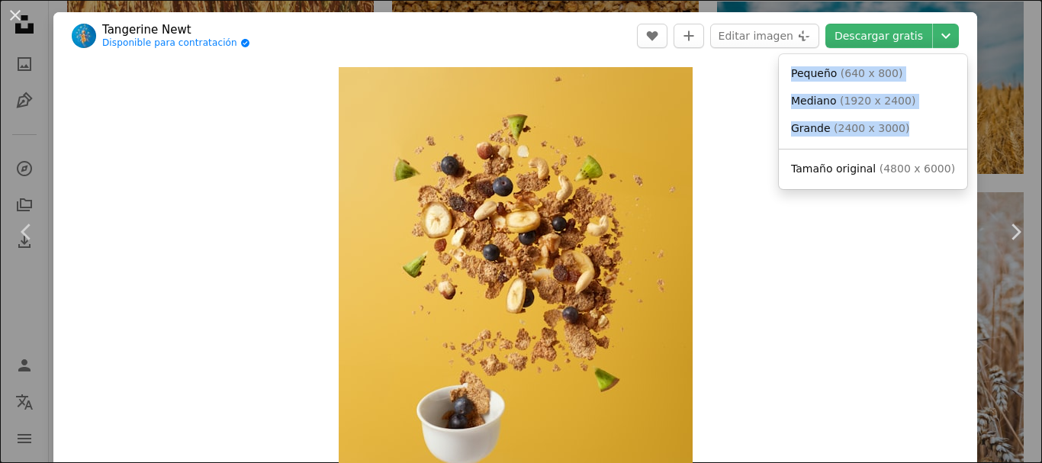
click at [737, 239] on dialog "An X shape Chevron left Chevron right Tangerine [PERSON_NAME] Disponible para c…" at bounding box center [521, 231] width 1042 height 463
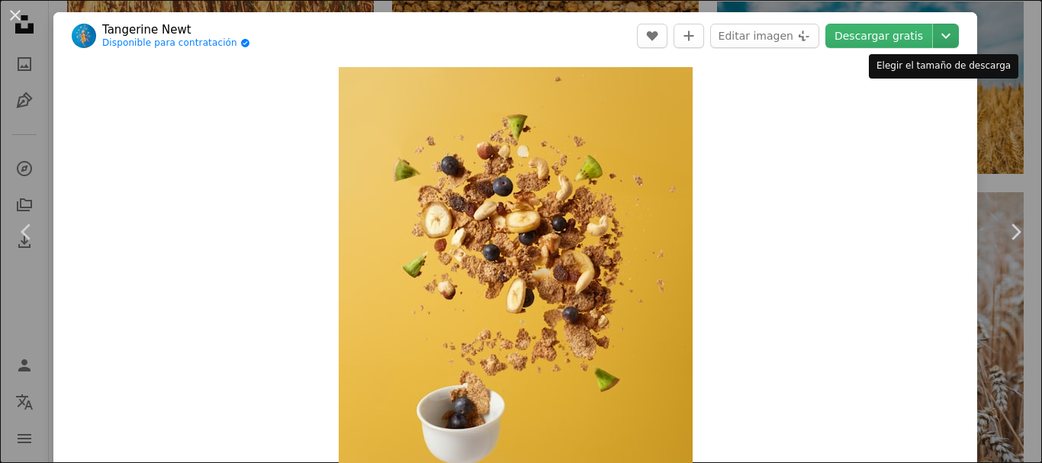
click at [933, 46] on button "Chevron down" at bounding box center [946, 36] width 26 height 24
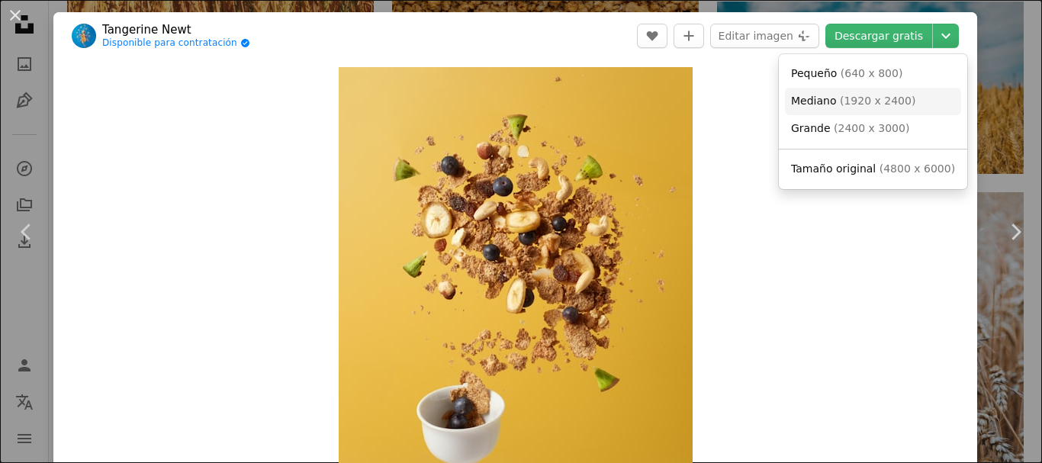
click at [820, 104] on span "Mediano" at bounding box center [814, 101] width 46 height 12
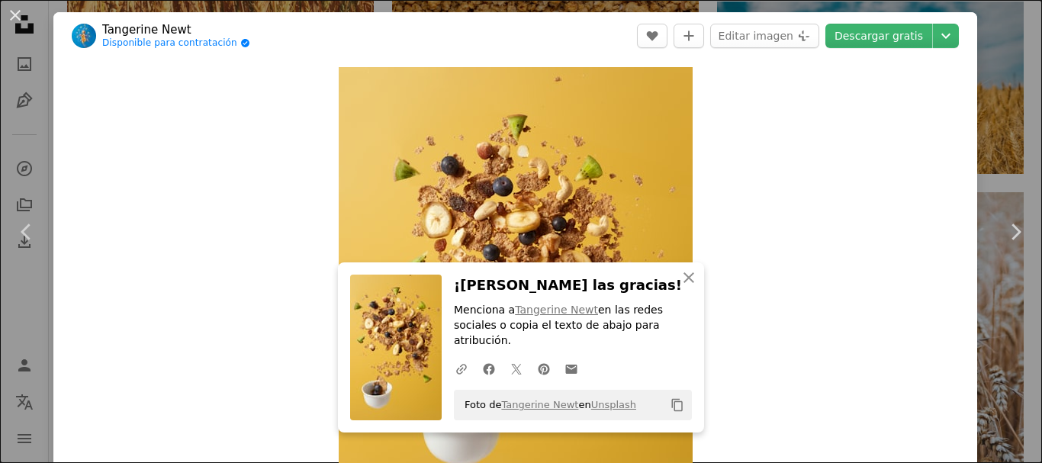
click at [13, 14] on button "An X shape" at bounding box center [15, 15] width 18 height 18
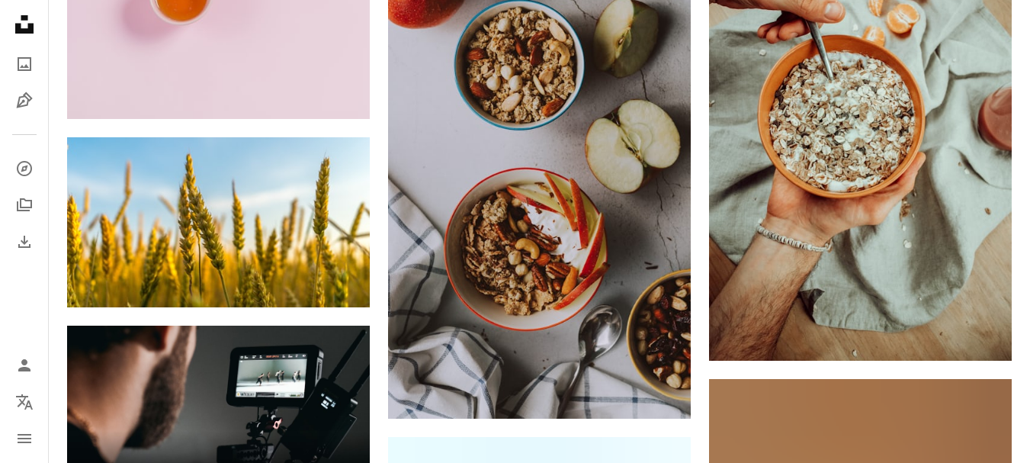
scroll to position [3465, 0]
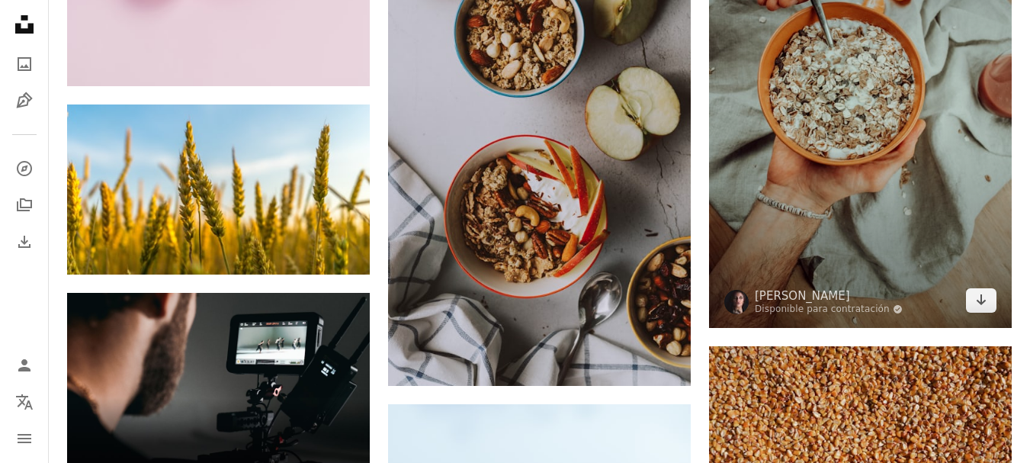
click at [908, 210] on img at bounding box center [860, 100] width 303 height 454
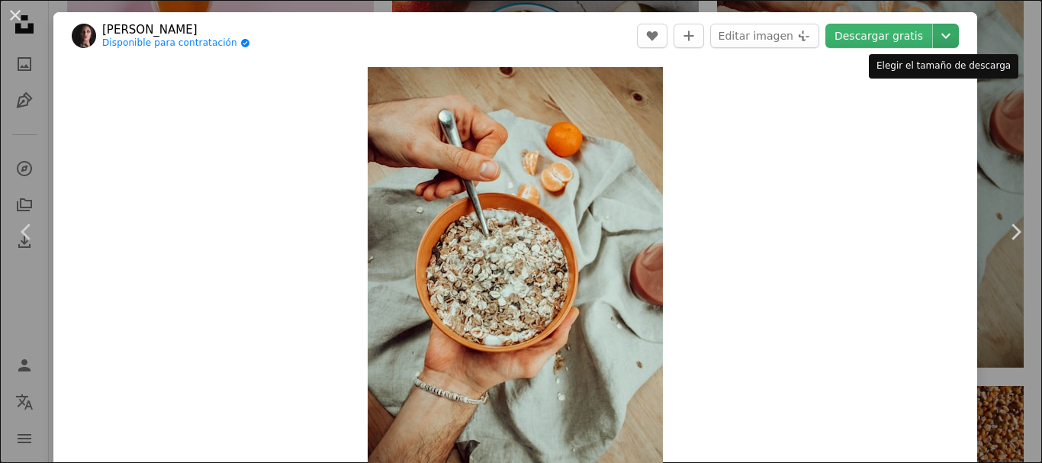
click at [936, 32] on icon "Chevron down" at bounding box center [945, 36] width 24 height 18
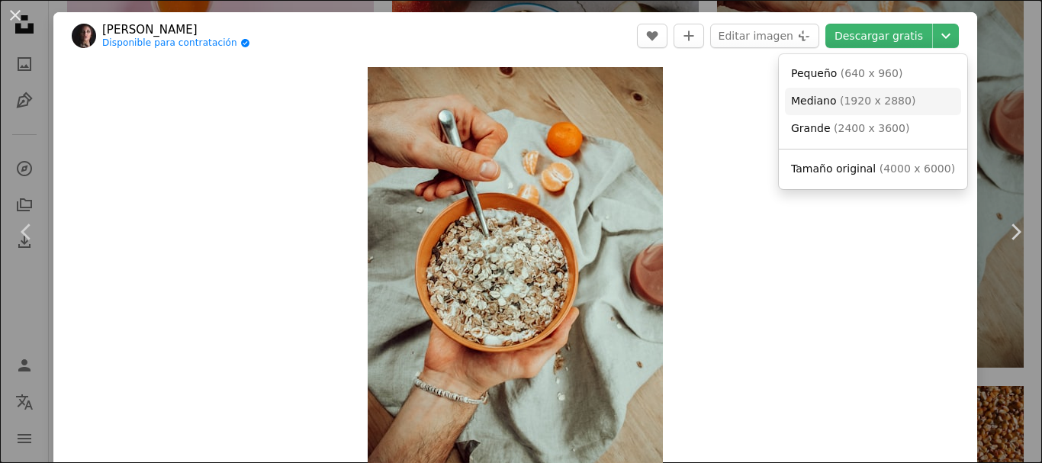
click at [841, 99] on span "( 1920 x 2880 )" at bounding box center [877, 101] width 75 height 12
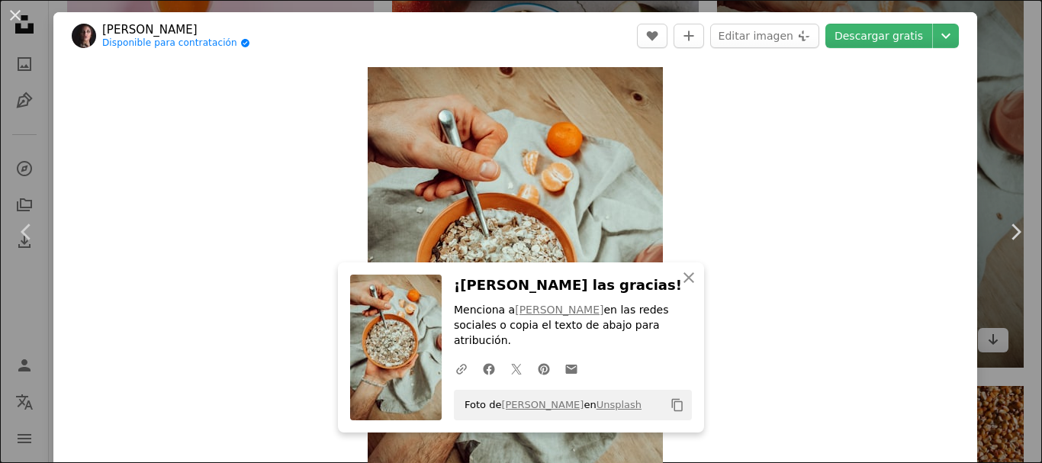
drag, startPoint x: 14, startPoint y: 14, endPoint x: 905, endPoint y: 156, distance: 901.8
click at [14, 14] on button "An X shape" at bounding box center [15, 15] width 18 height 18
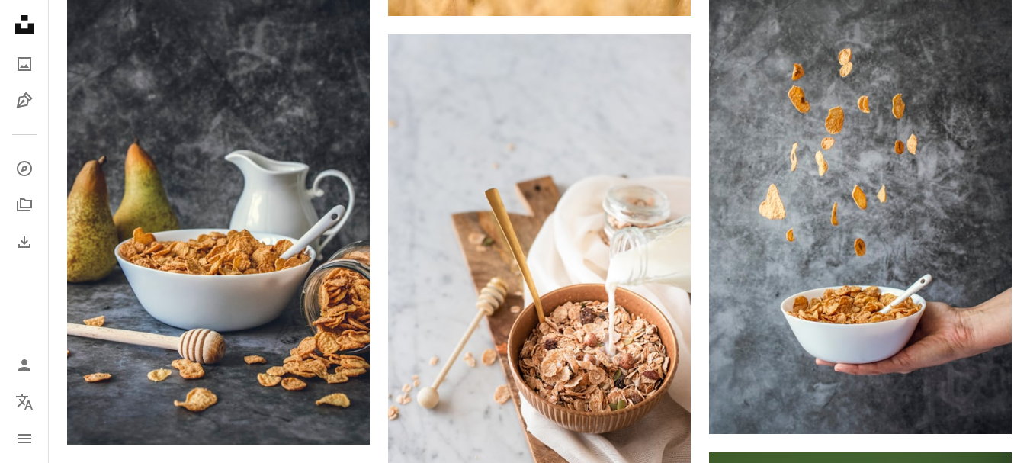
scroll to position [2425, 0]
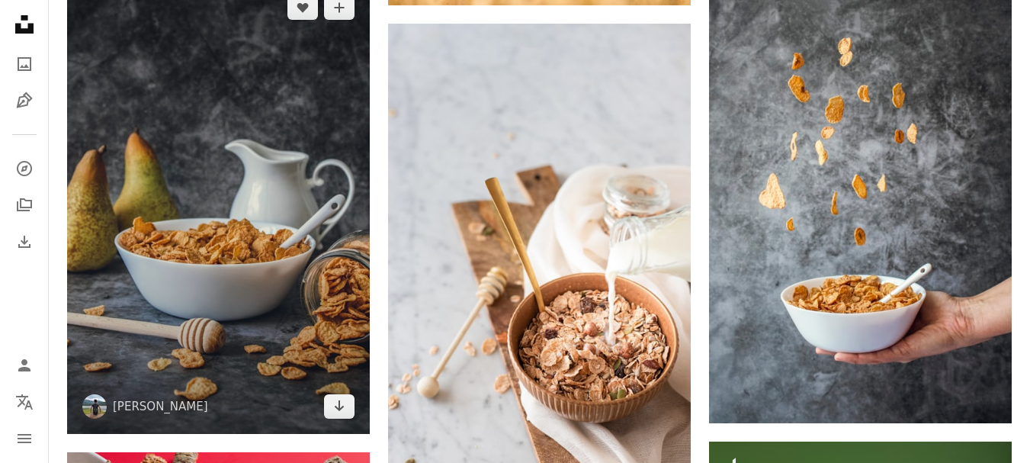
click at [239, 166] on img at bounding box center [218, 207] width 303 height 454
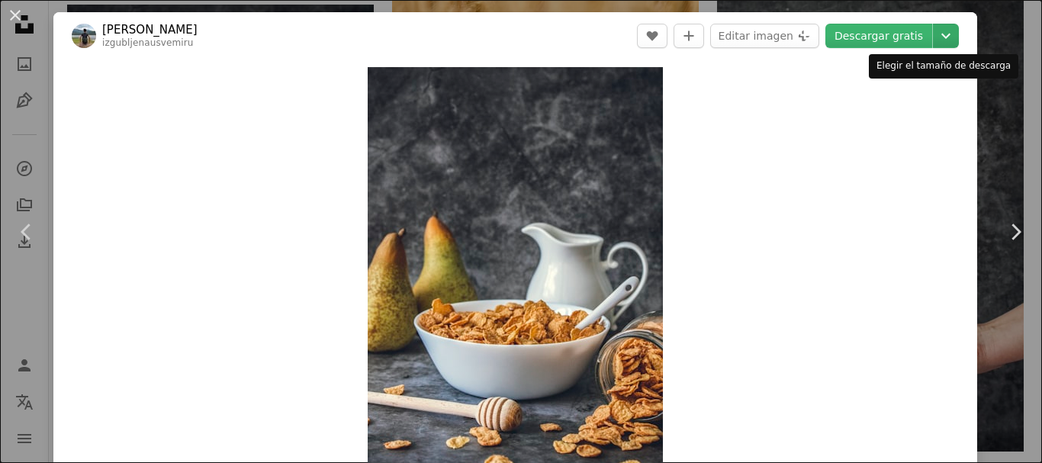
click at [941, 38] on icon "Elegir el tamaño de descarga" at bounding box center [945, 36] width 9 height 5
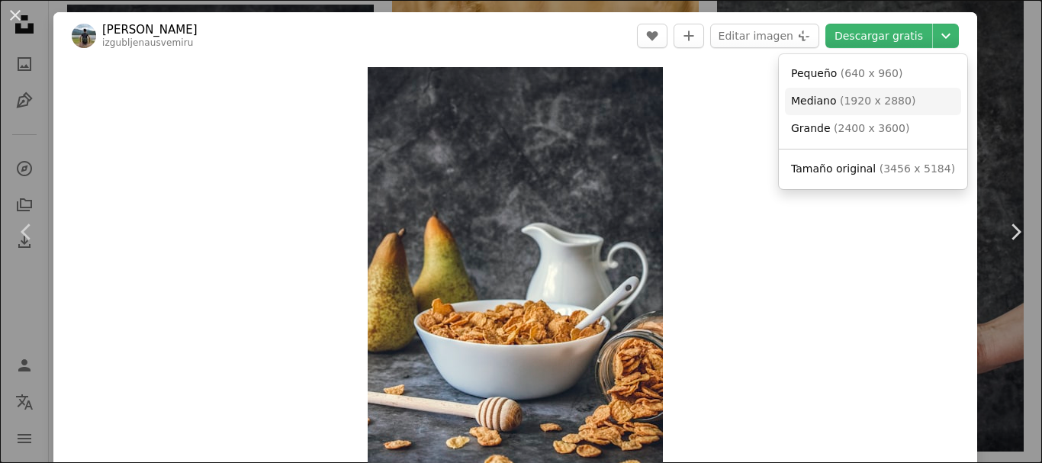
click at [876, 101] on span "( 1920 x 2880 )" at bounding box center [877, 101] width 75 height 12
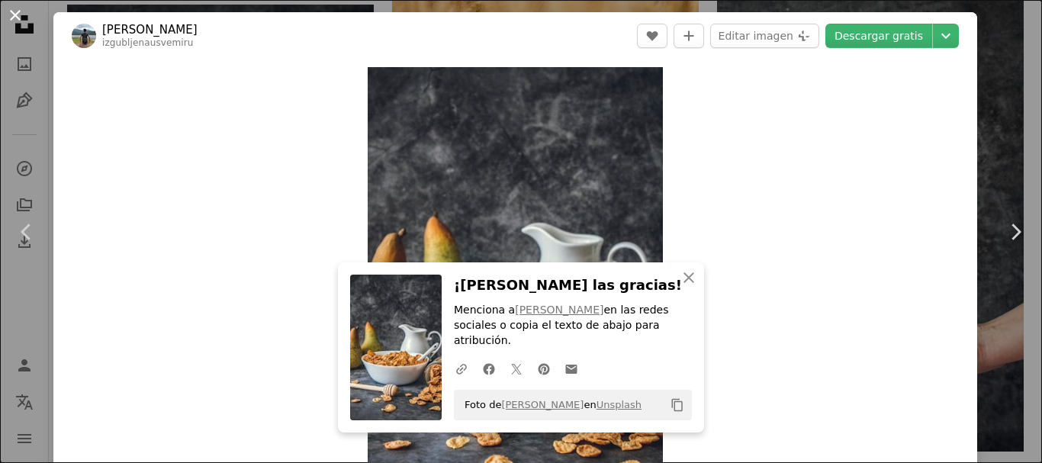
click at [14, 13] on button "An X shape" at bounding box center [15, 15] width 18 height 18
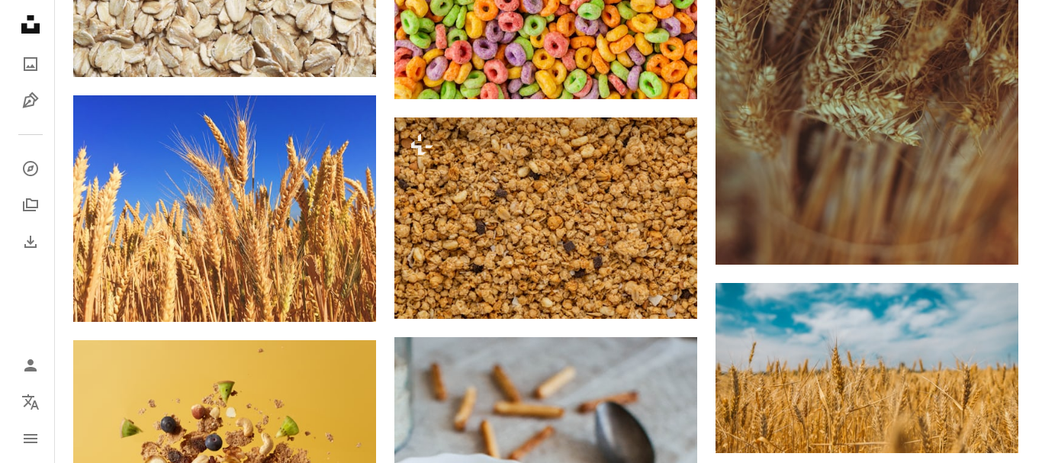
scroll to position [1462, 0]
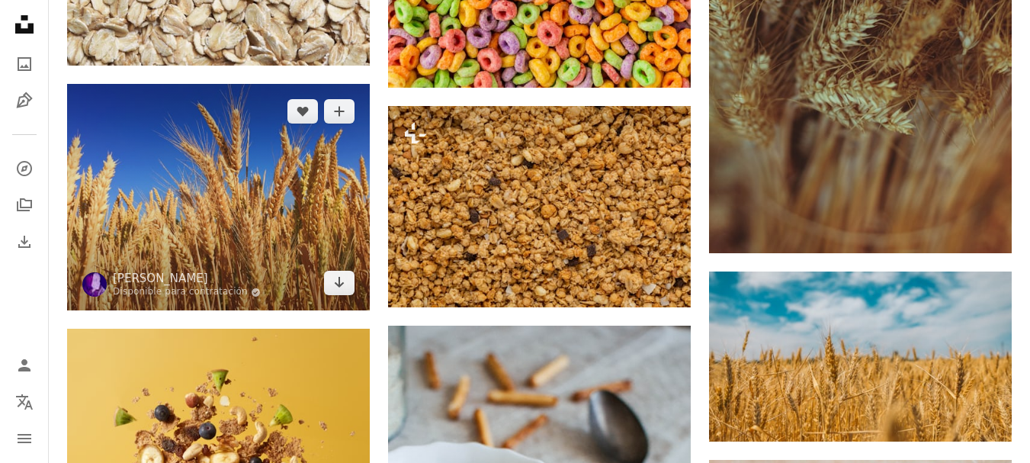
click at [222, 204] on img at bounding box center [218, 197] width 303 height 227
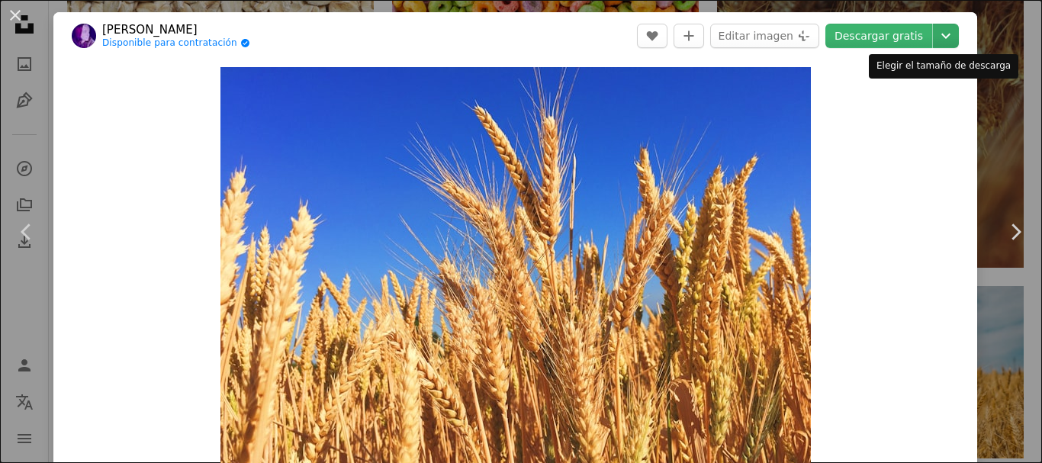
click at [941, 35] on icon "Elegir el tamaño de descarga" at bounding box center [945, 36] width 9 height 5
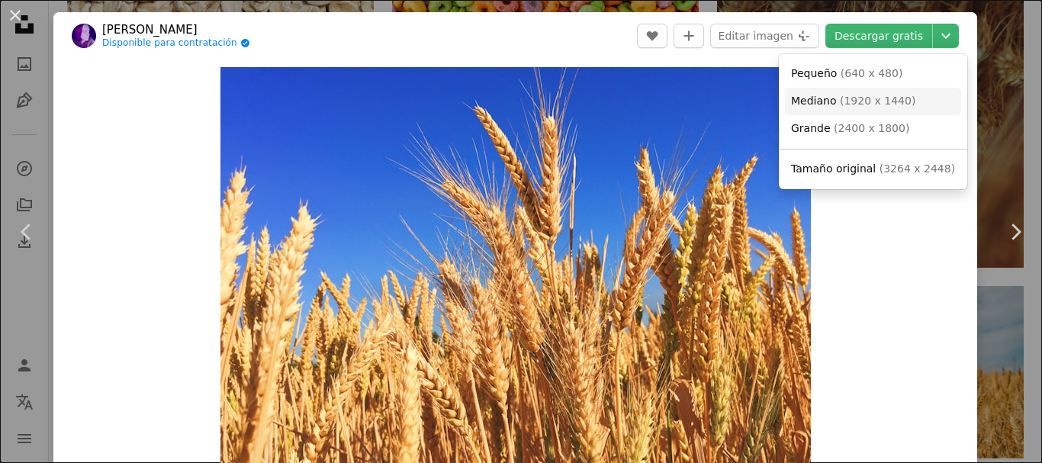
click at [854, 103] on span "( 1920 x 1440 )" at bounding box center [877, 101] width 75 height 12
